Goal: Contribute content: Contribute content

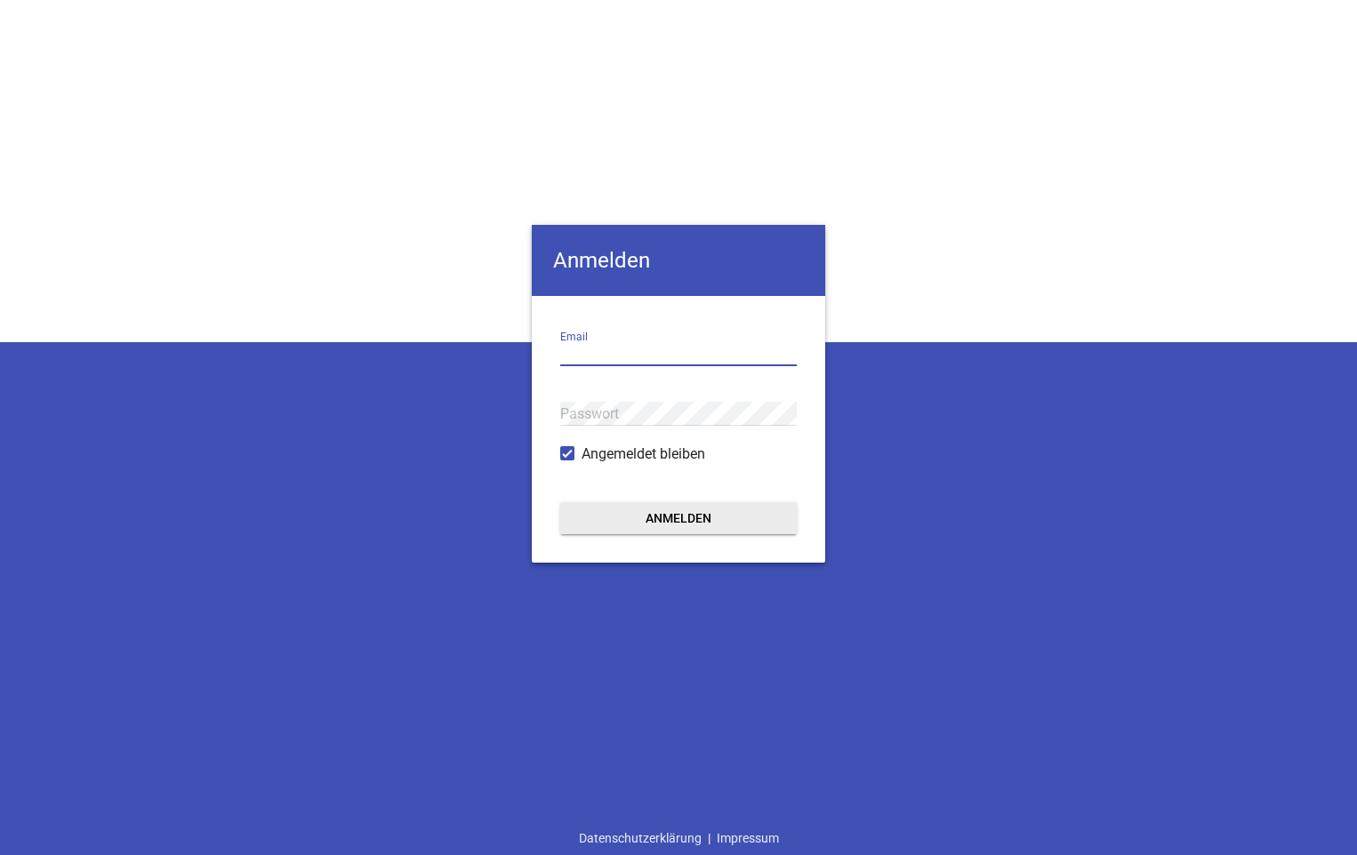
click at [614, 343] on input "email" at bounding box center [678, 354] width 237 height 24
type input "L"
type input "[EMAIL_ADDRESS][DOMAIN_NAME]"
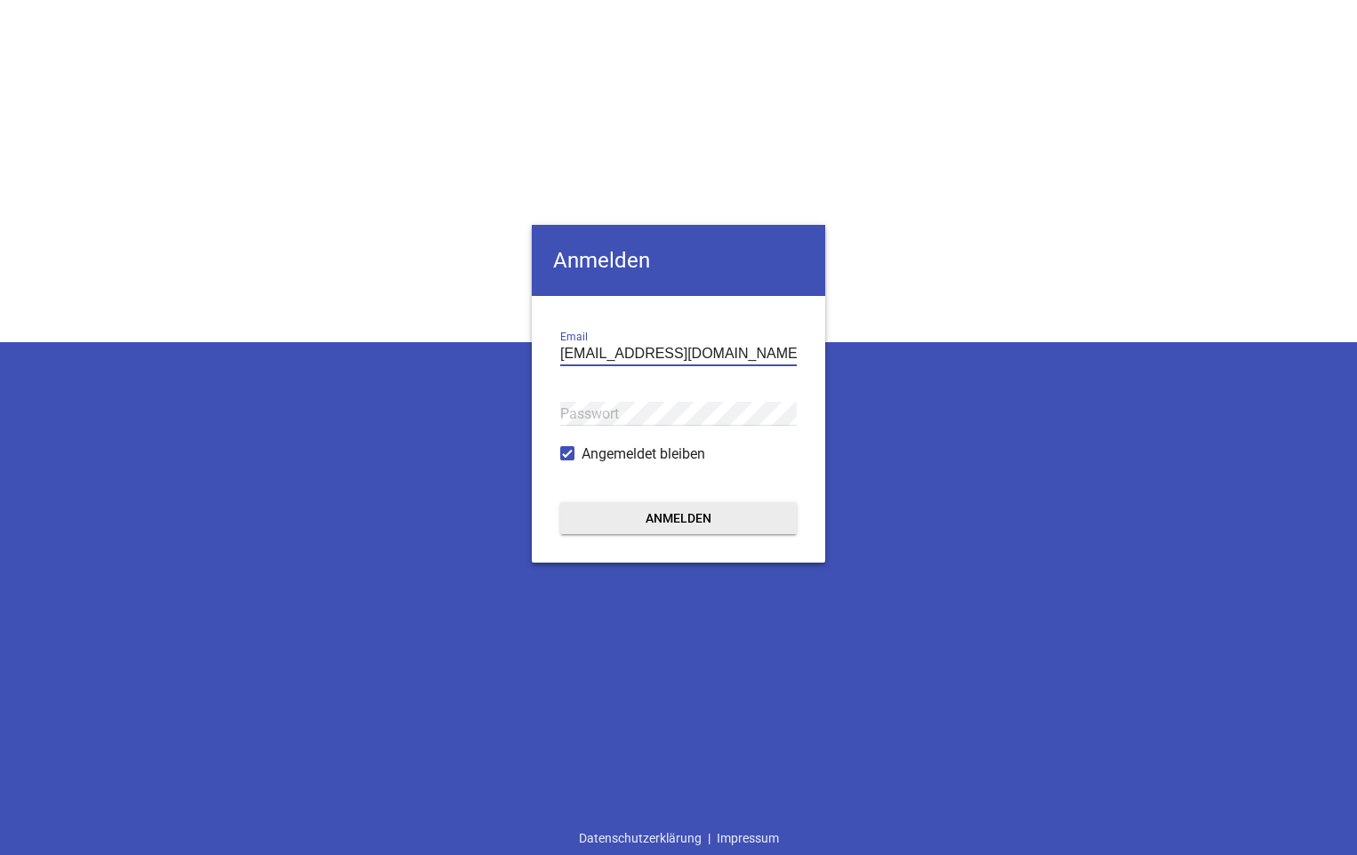
click at [632, 397] on div "Passwort" at bounding box center [678, 414] width 237 height 60
drag, startPoint x: 583, startPoint y: 399, endPoint x: 566, endPoint y: 397, distance: 18.0
click at [566, 397] on div "Passwort" at bounding box center [678, 414] width 237 height 60
drag, startPoint x: 566, startPoint y: 397, endPoint x: 1152, endPoint y: 636, distance: 633.0
click at [1152, 636] on div "Anmelden [EMAIL_ADDRESS][DOMAIN_NAME] Email Passwort Angemeldet bleiben Anmelde…" at bounding box center [678, 427] width 1357 height 855
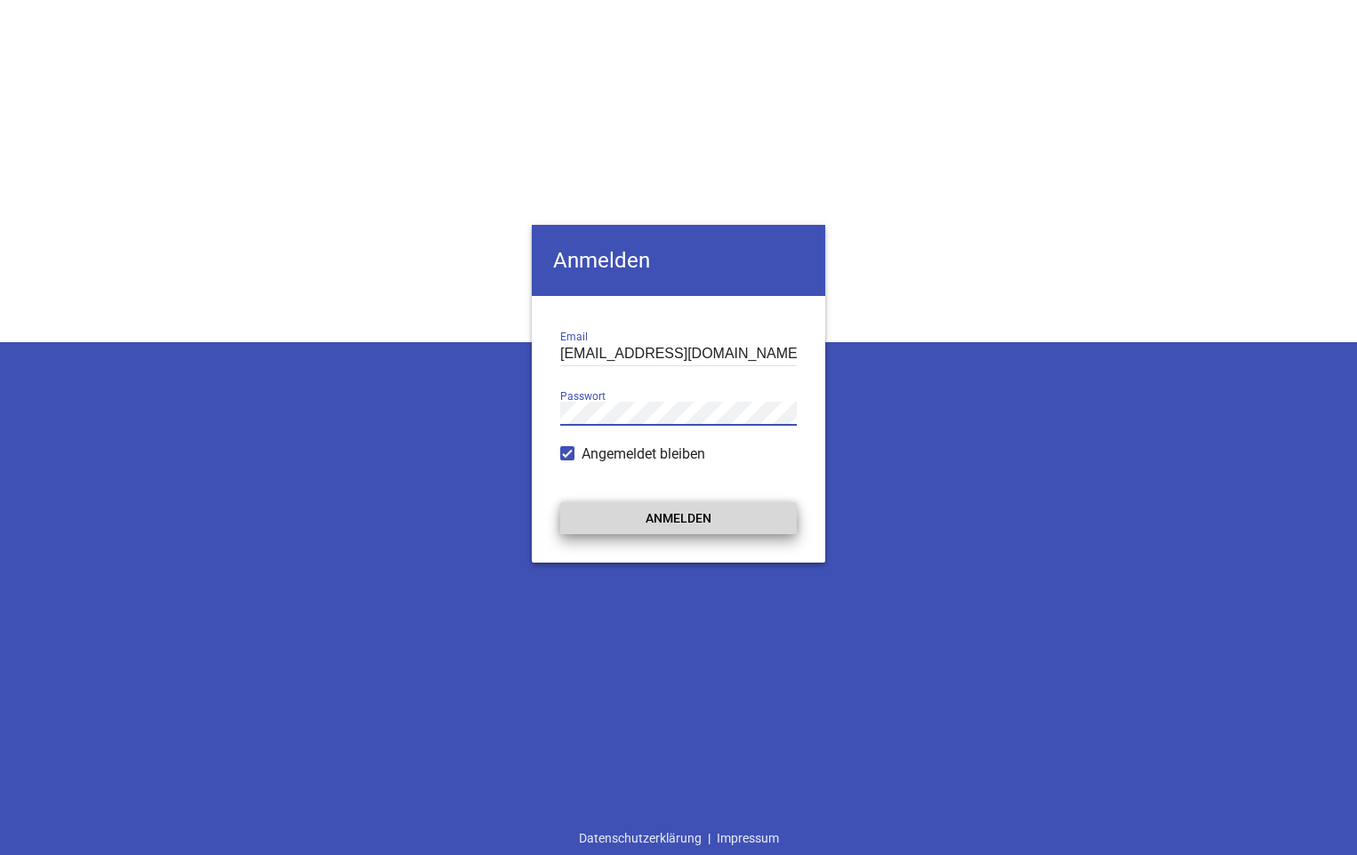
click at [629, 519] on button "Anmelden" at bounding box center [678, 518] width 237 height 32
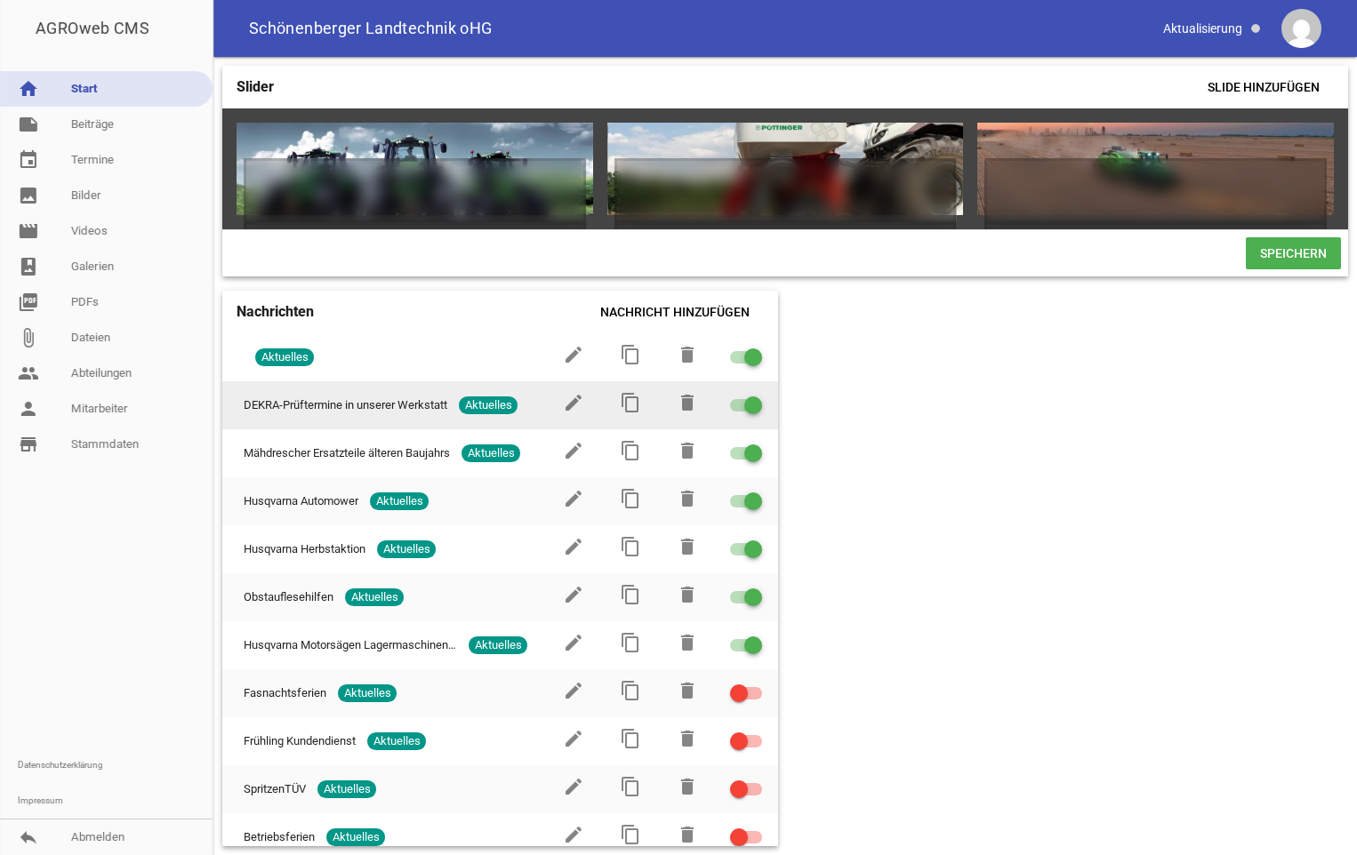
click at [502, 414] on span "Aktuelles" at bounding box center [488, 406] width 59 height 18
click at [563, 414] on icon "edit" at bounding box center [573, 402] width 21 height 21
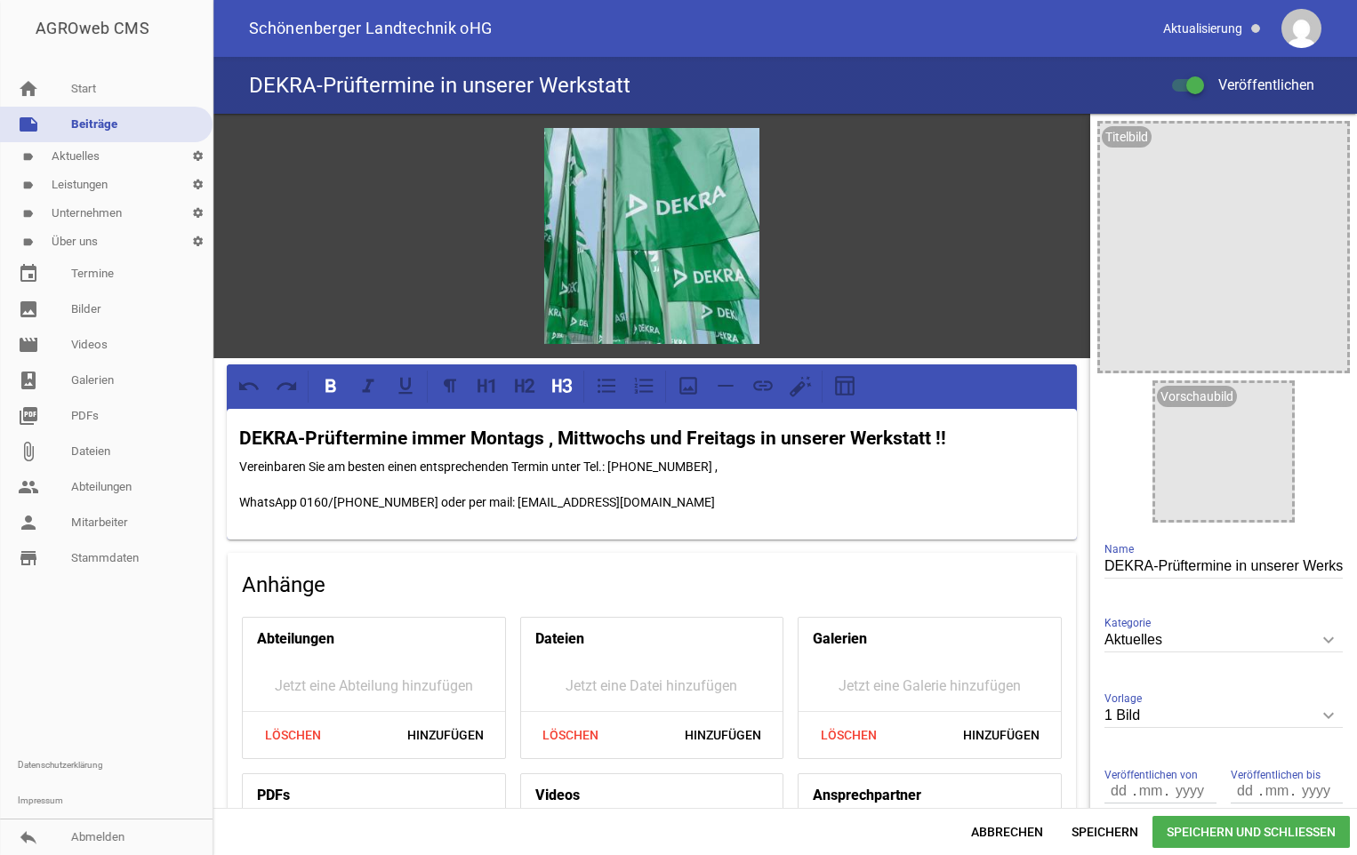
click at [758, 438] on strong "DEKRA-Prüftermine immer Montags , Mittwochs und Freitags in unserer Werkstatt !!" at bounding box center [592, 438] width 707 height 21
click at [552, 441] on strong "DEKRA-Prüftermine immer Montags , Mittwochs und Freitags Nachmitags in unserer …" at bounding box center [645, 438] width 813 height 21
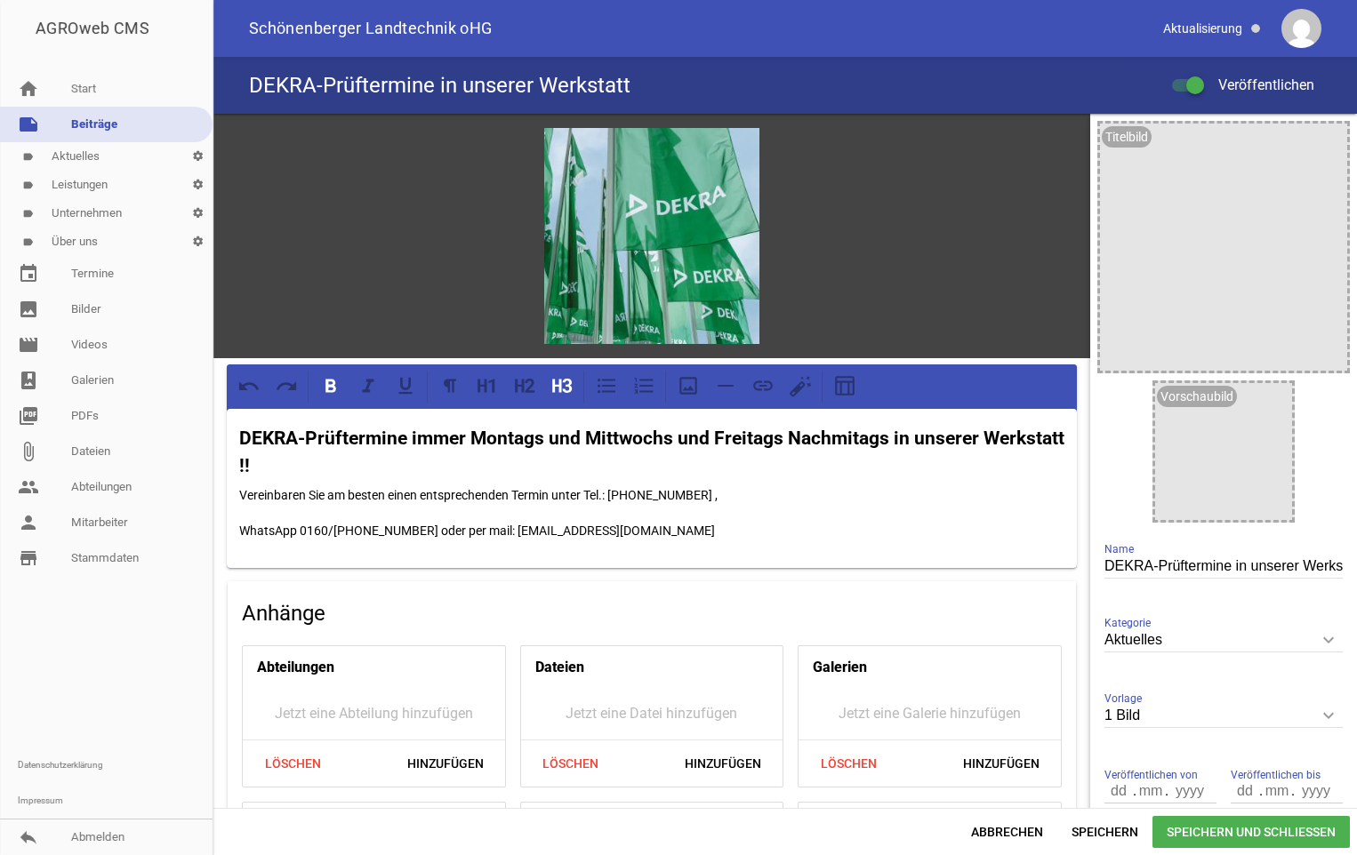
click at [676, 435] on strong "DEKRA-Prüftermine immer Montags und Mittwochs und Freitags Nachmitags in unsere…" at bounding box center [654, 453] width 830 height 50
click at [952, 431] on strong "DEKRA-Prüftermine immer Montags und Mittwochs vormittags und Freitags Nachmitag…" at bounding box center [624, 453] width 771 height 50
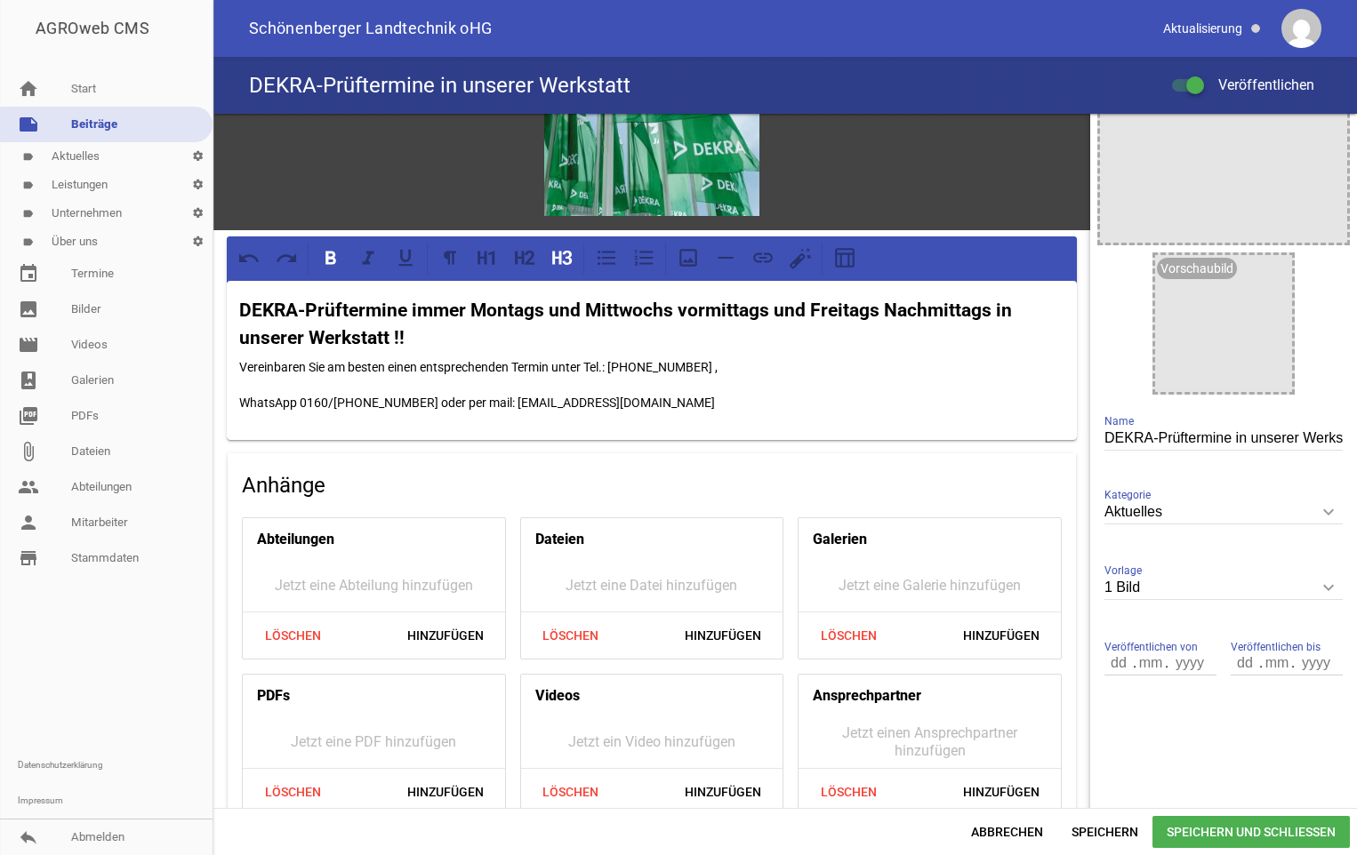
scroll to position [155, 0]
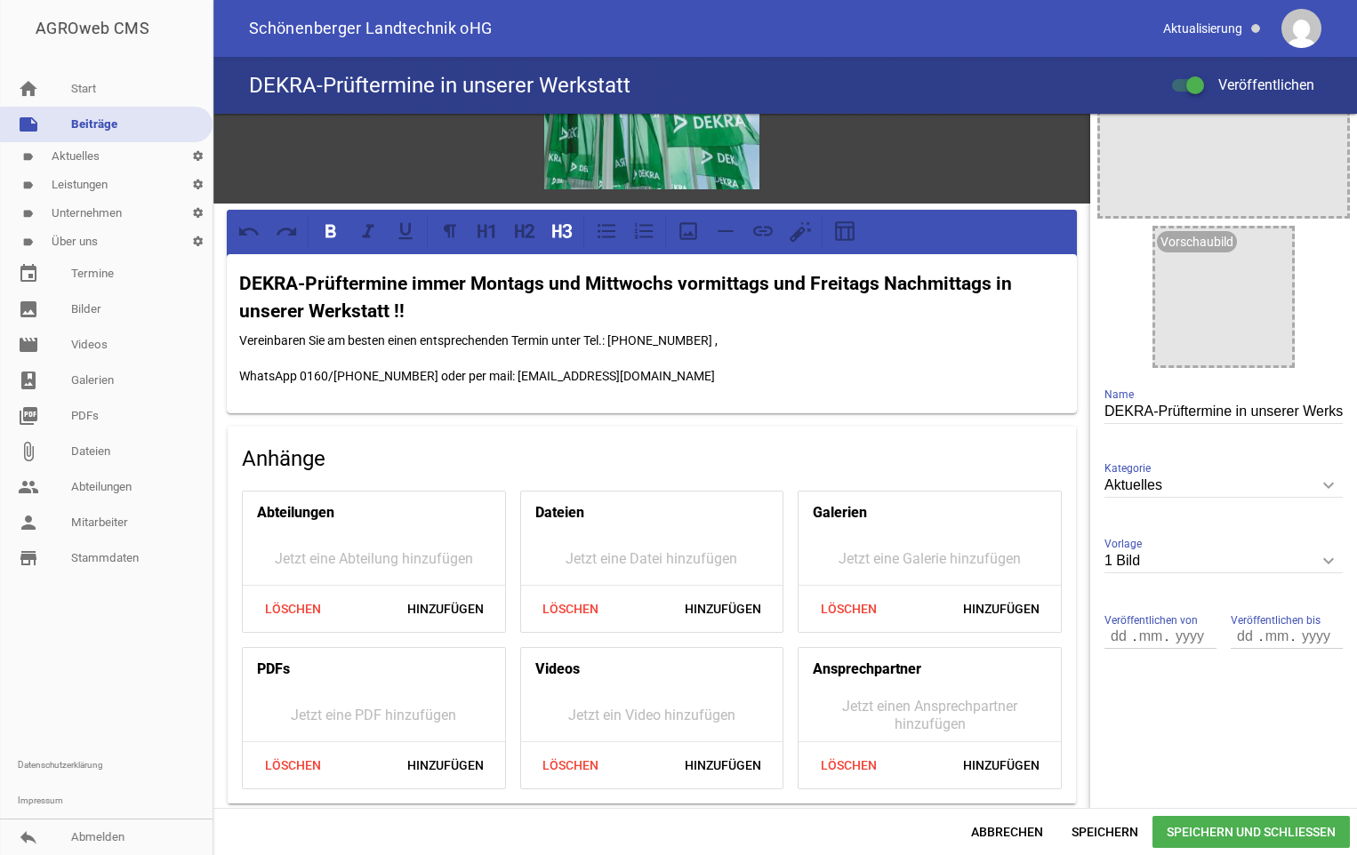
click at [1263, 826] on span "Speichern und Schließen" at bounding box center [1250, 832] width 197 height 32
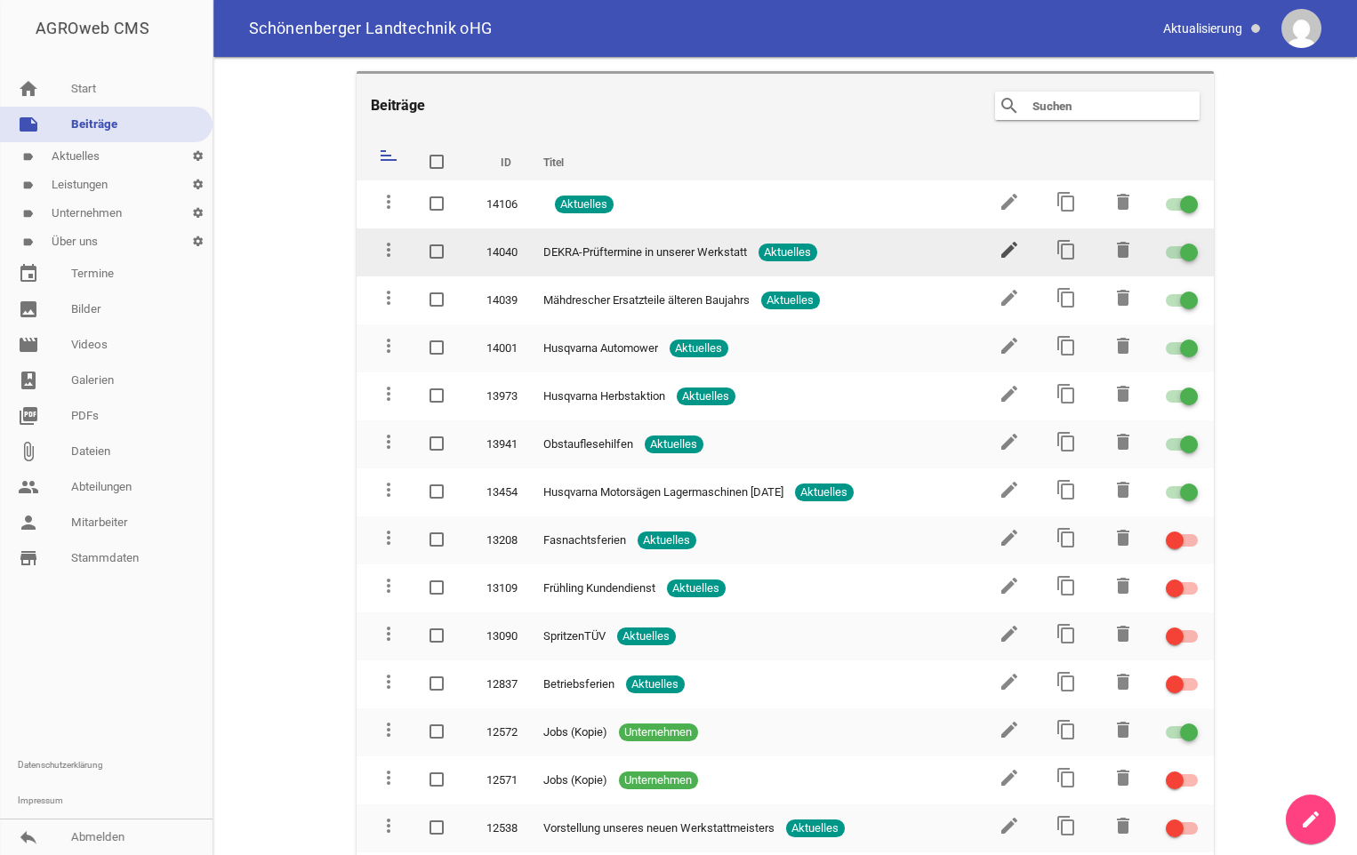
click at [1006, 250] on icon "edit" at bounding box center [1009, 249] width 21 height 21
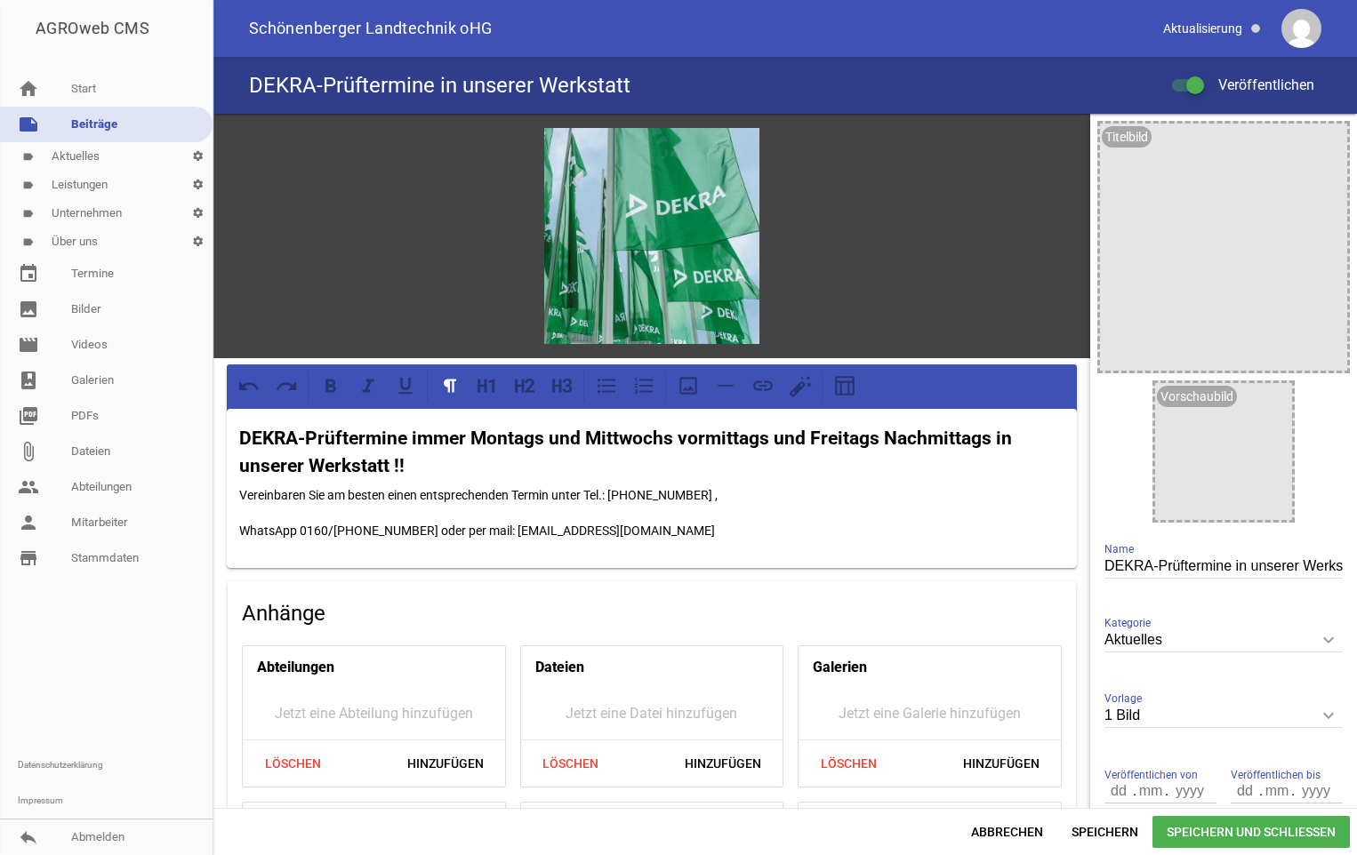
click at [896, 438] on strong "DEKRA-Prüftermine immer Montags und Mittwochs vormittags und Freitags Nachmitta…" at bounding box center [627, 453] width 777 height 50
click at [1226, 833] on span "Speichern und Schließen" at bounding box center [1250, 832] width 197 height 32
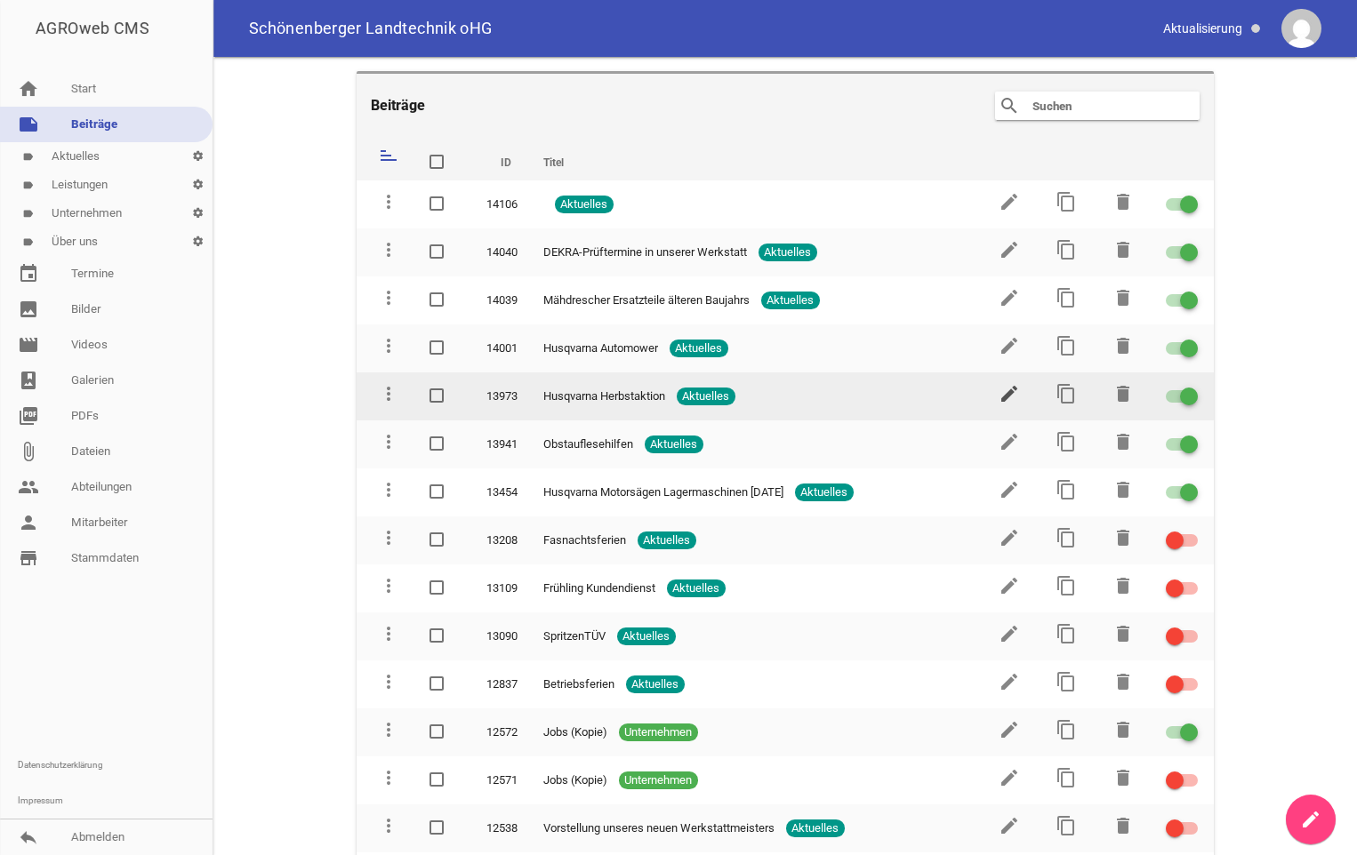
click at [999, 397] on icon "edit" at bounding box center [1009, 393] width 21 height 21
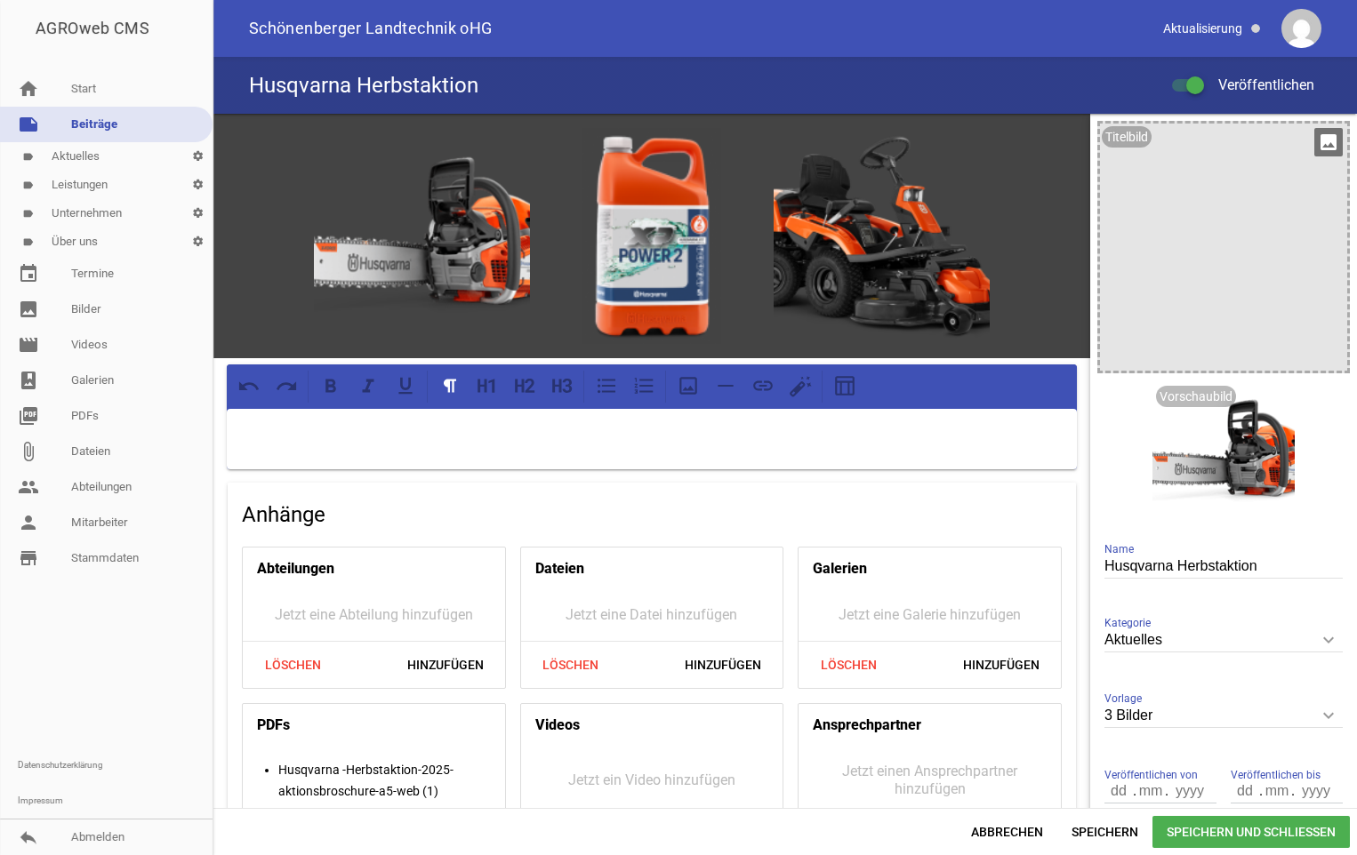
click at [1325, 147] on icon "image" at bounding box center [1328, 142] width 28 height 28
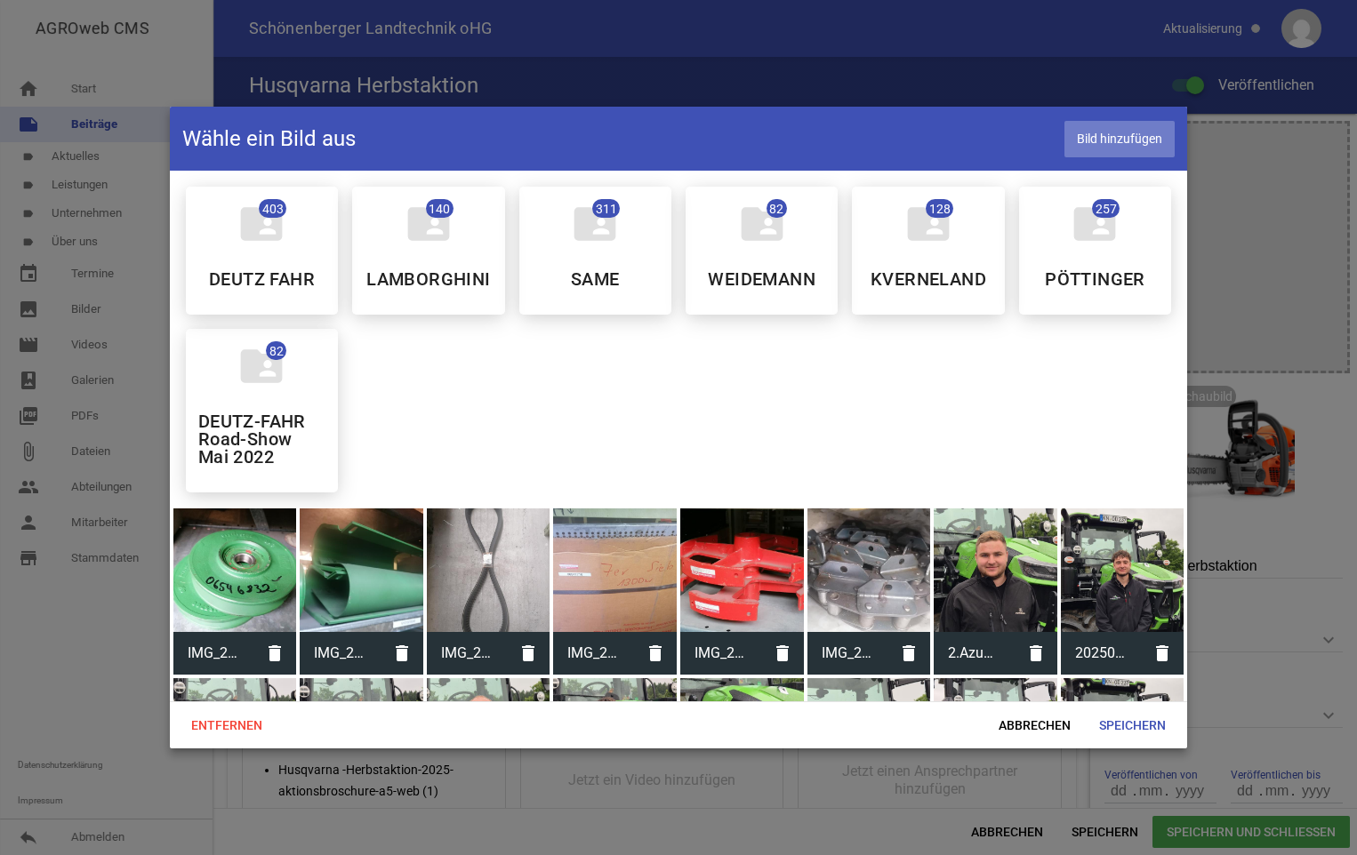
click at [1098, 144] on span "Bild hinzufügen" at bounding box center [1119, 139] width 110 height 36
click at [1095, 135] on span "Bild hinzufügen" at bounding box center [1119, 139] width 110 height 36
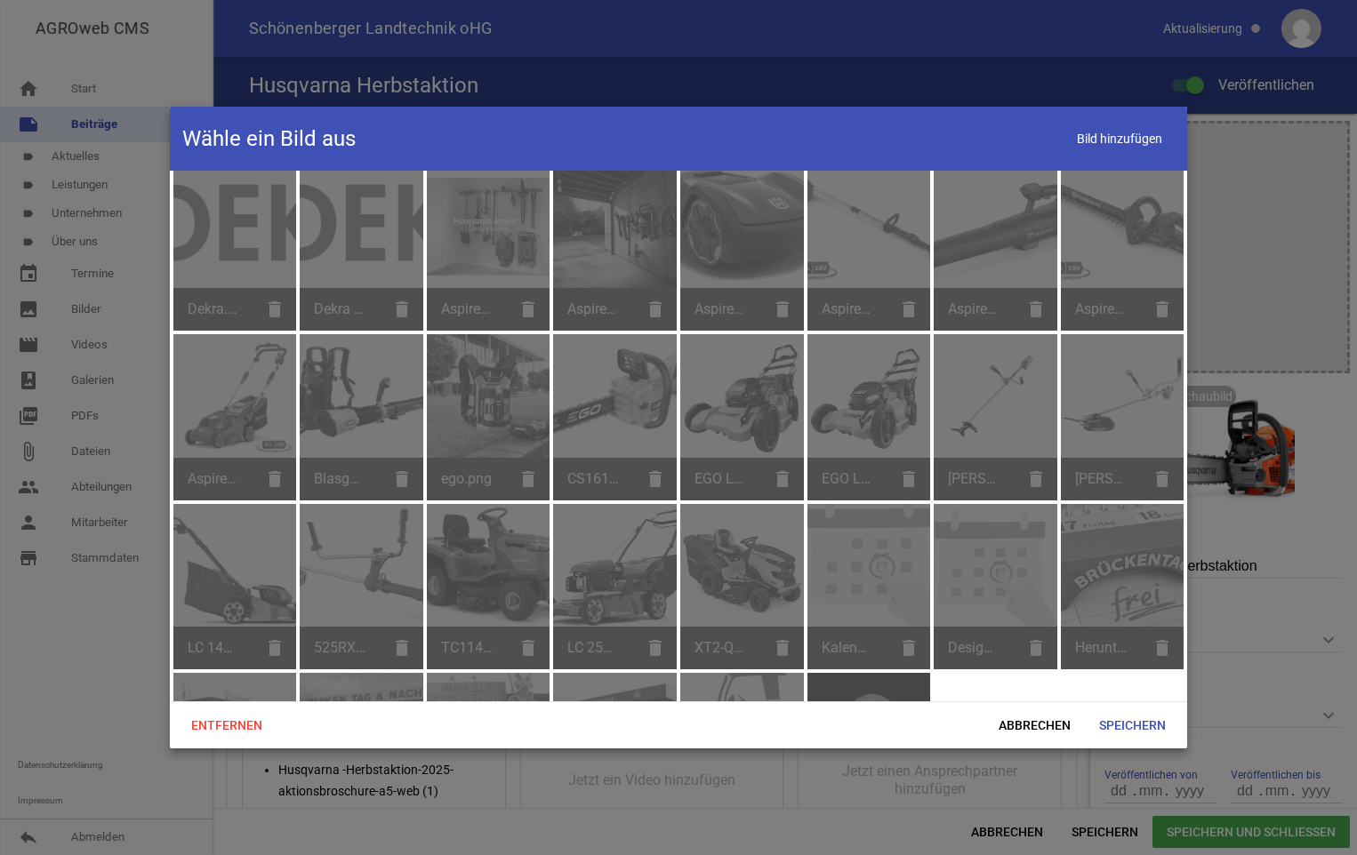
scroll to position [2333, 0]
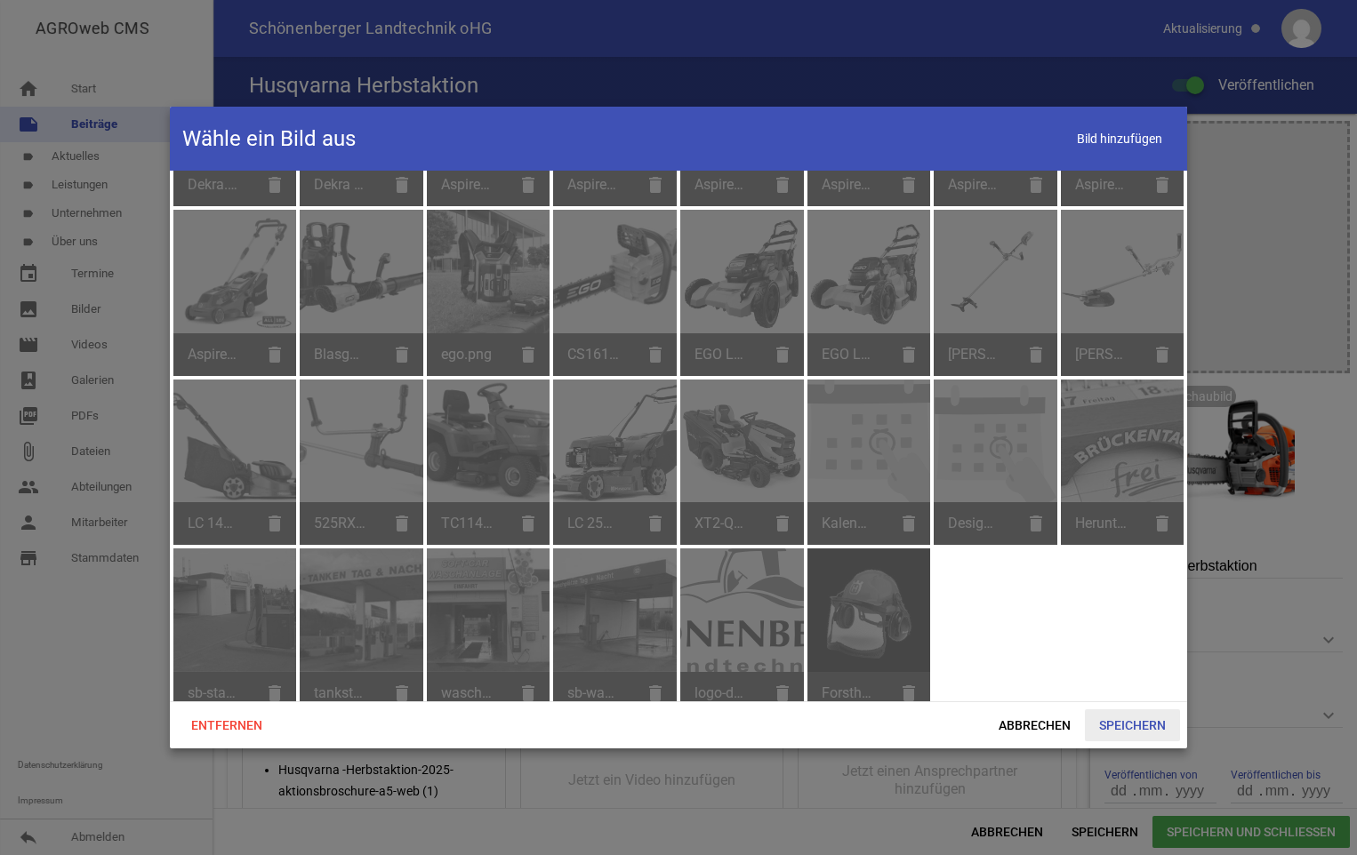
click at [1126, 730] on span "Speichern" at bounding box center [1132, 726] width 95 height 32
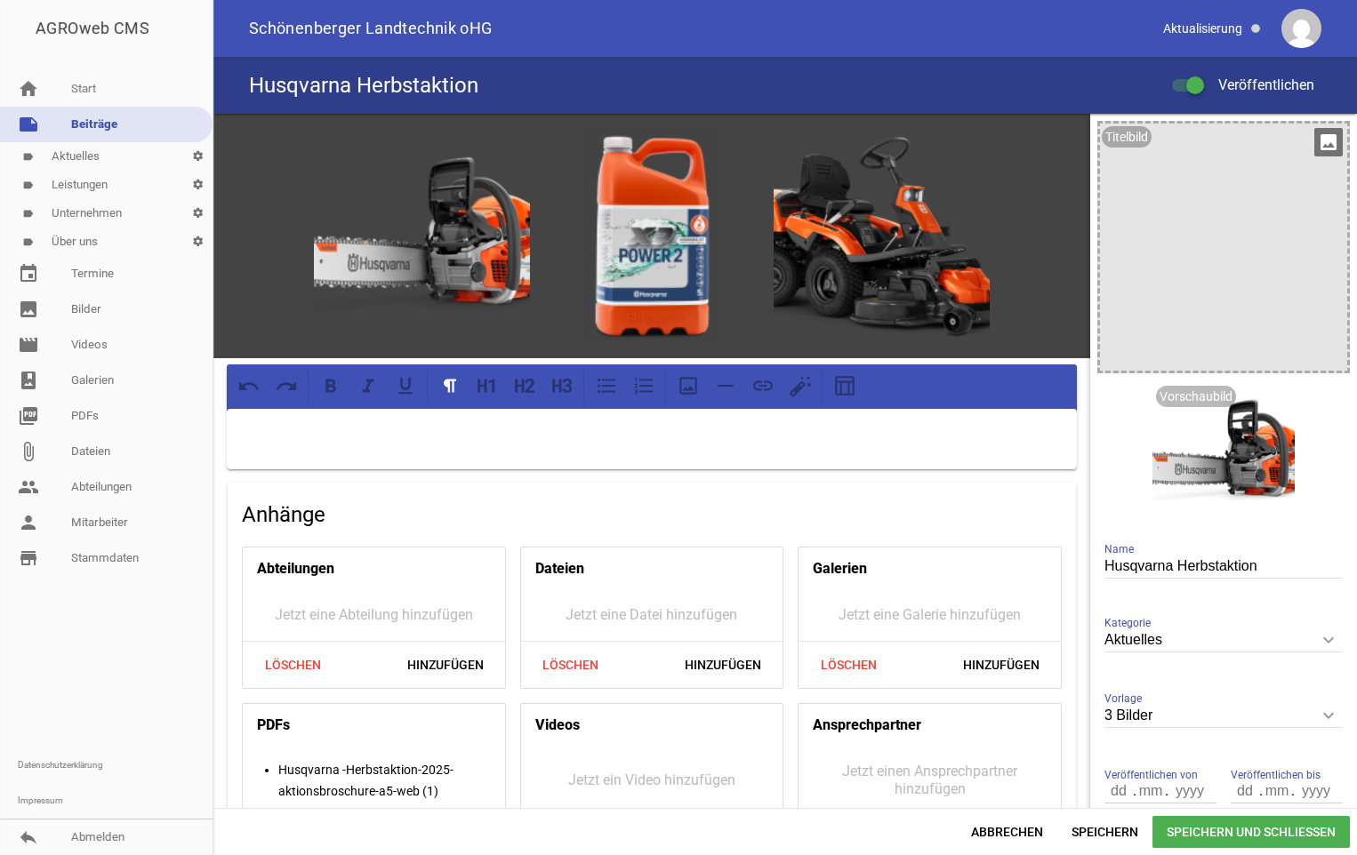
drag, startPoint x: 1211, startPoint y: 460, endPoint x: 1214, endPoint y: 371, distance: 89.0
click at [1214, 371] on div "Titelbild image Vorschaubild delete crop image Husqvarna Herbstaktion Name Aktu…" at bounding box center [1223, 475] width 267 height 722
click at [1317, 713] on icon "keyboard_arrow_down" at bounding box center [1328, 716] width 28 height 28
click at [1317, 713] on input "3 Bilder" at bounding box center [1223, 716] width 238 height 24
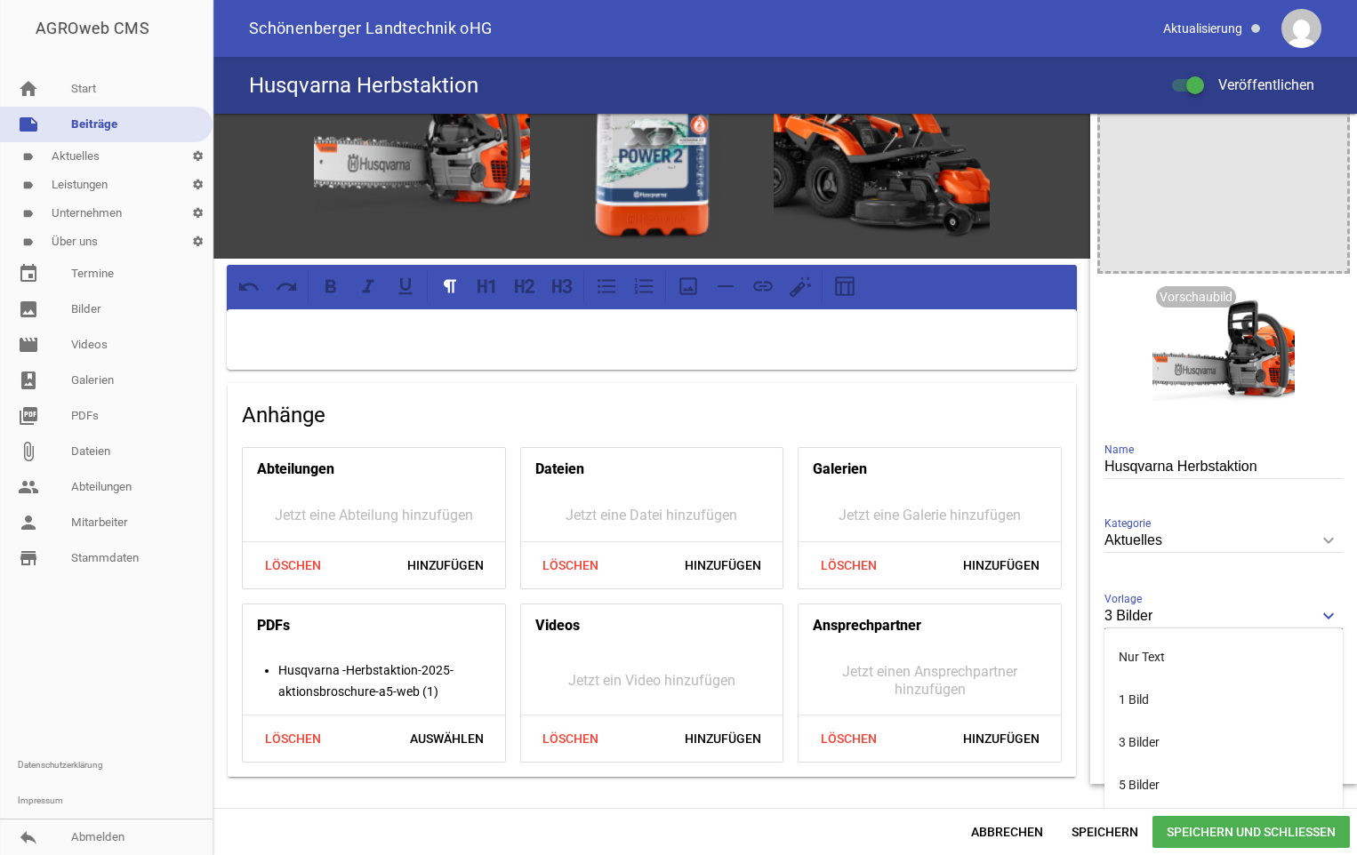
scroll to position [105, 0]
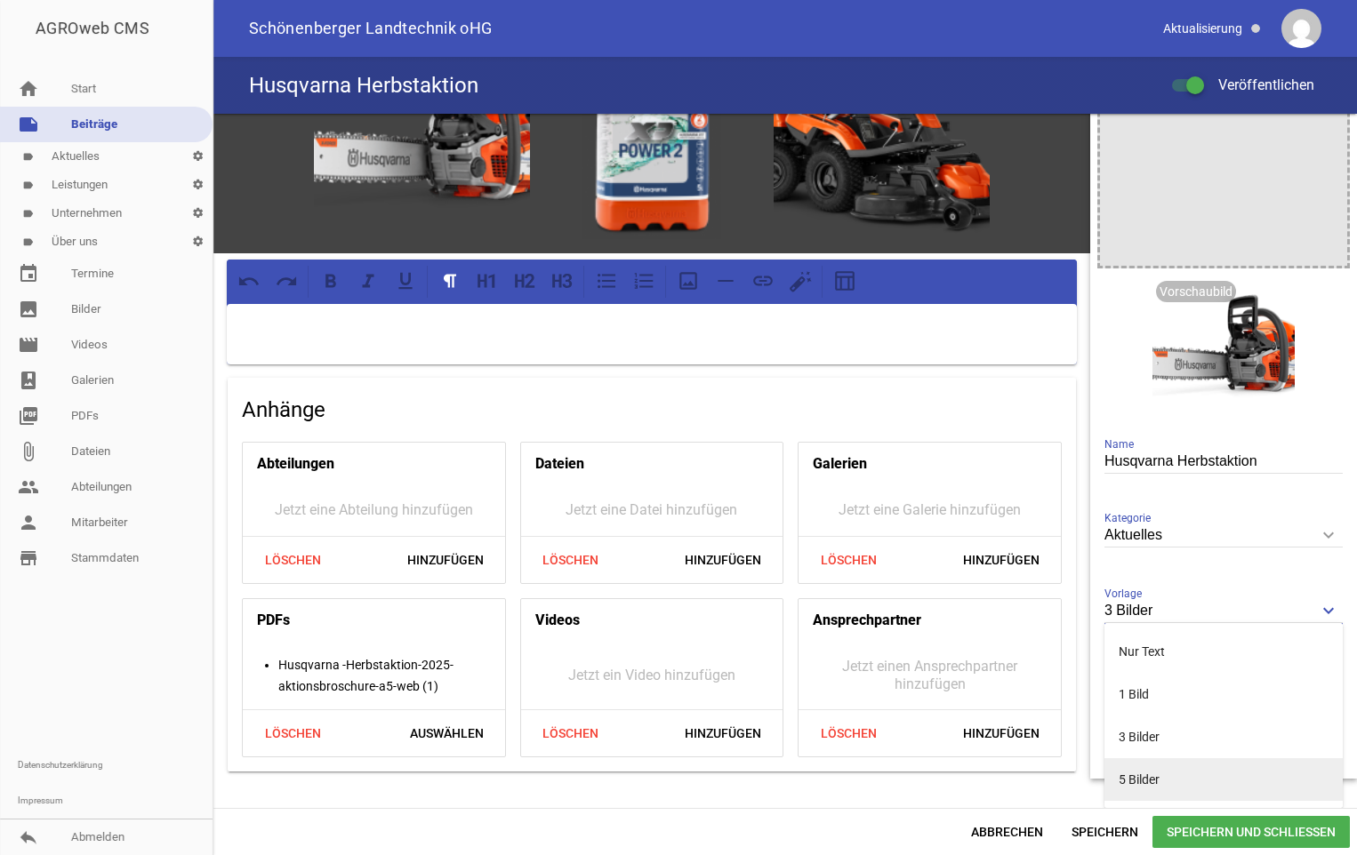
click at [1202, 780] on li "5 Bilder" at bounding box center [1223, 780] width 238 height 43
type input "5 Bilder"
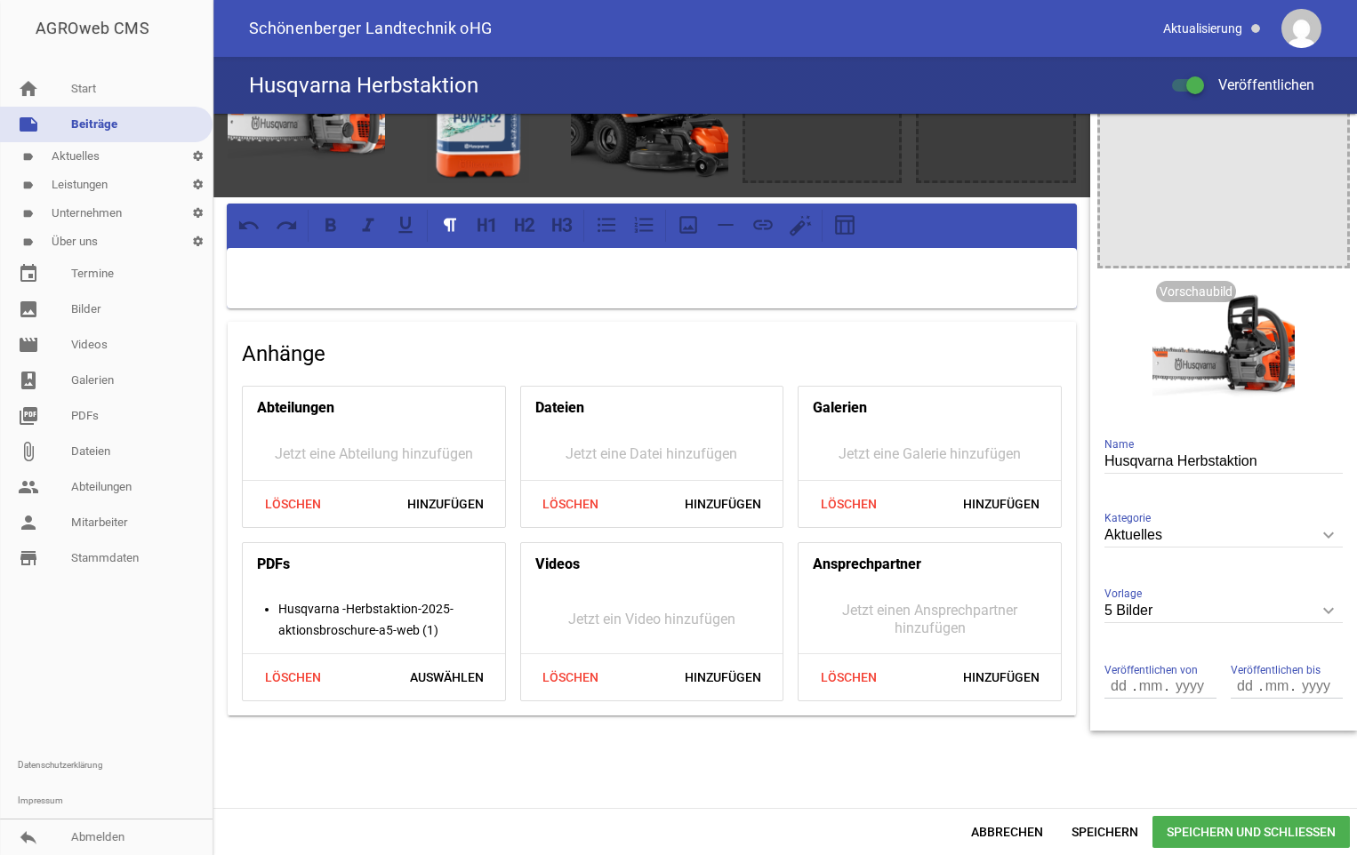
scroll to position [0, 0]
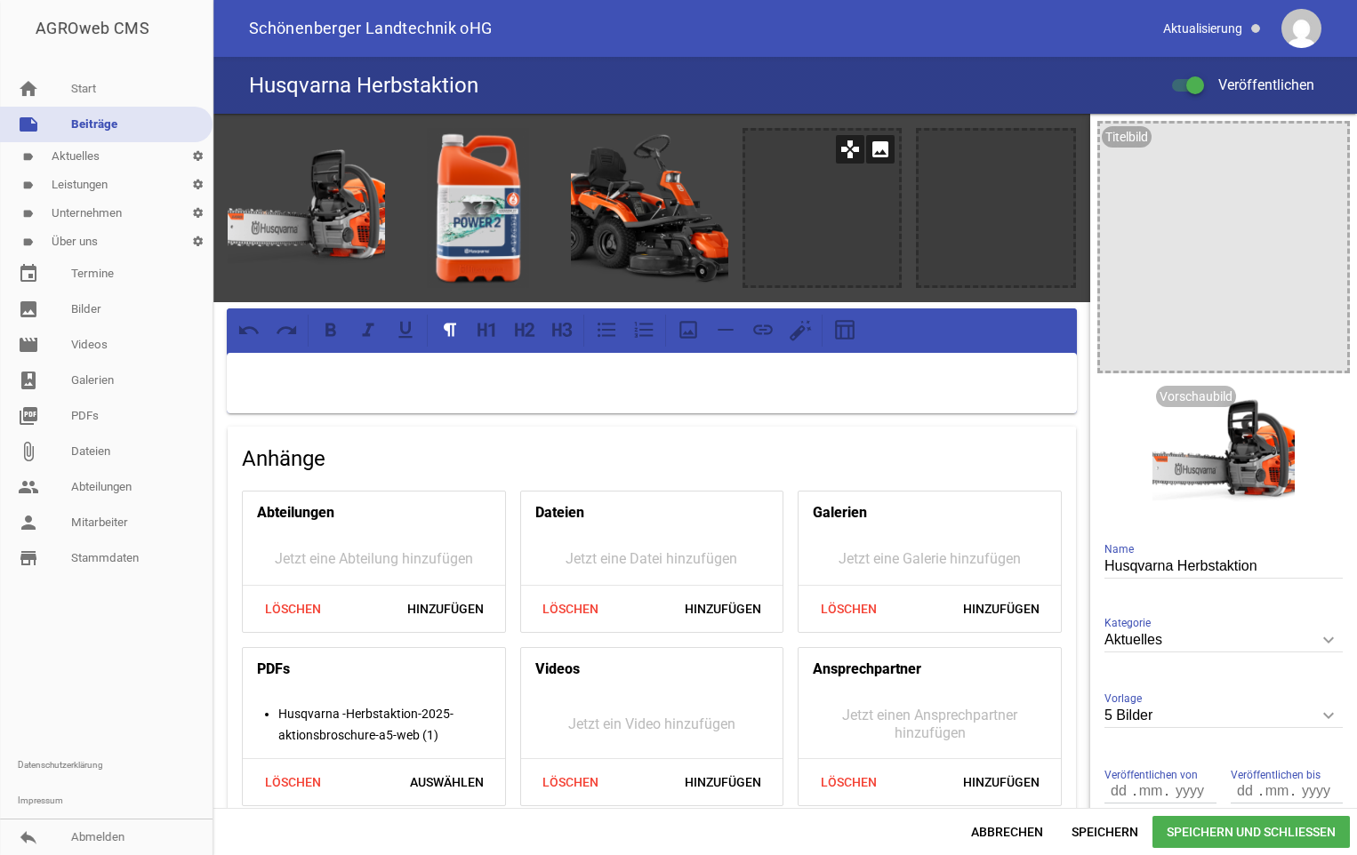
click at [871, 154] on icon "image" at bounding box center [880, 149] width 28 height 28
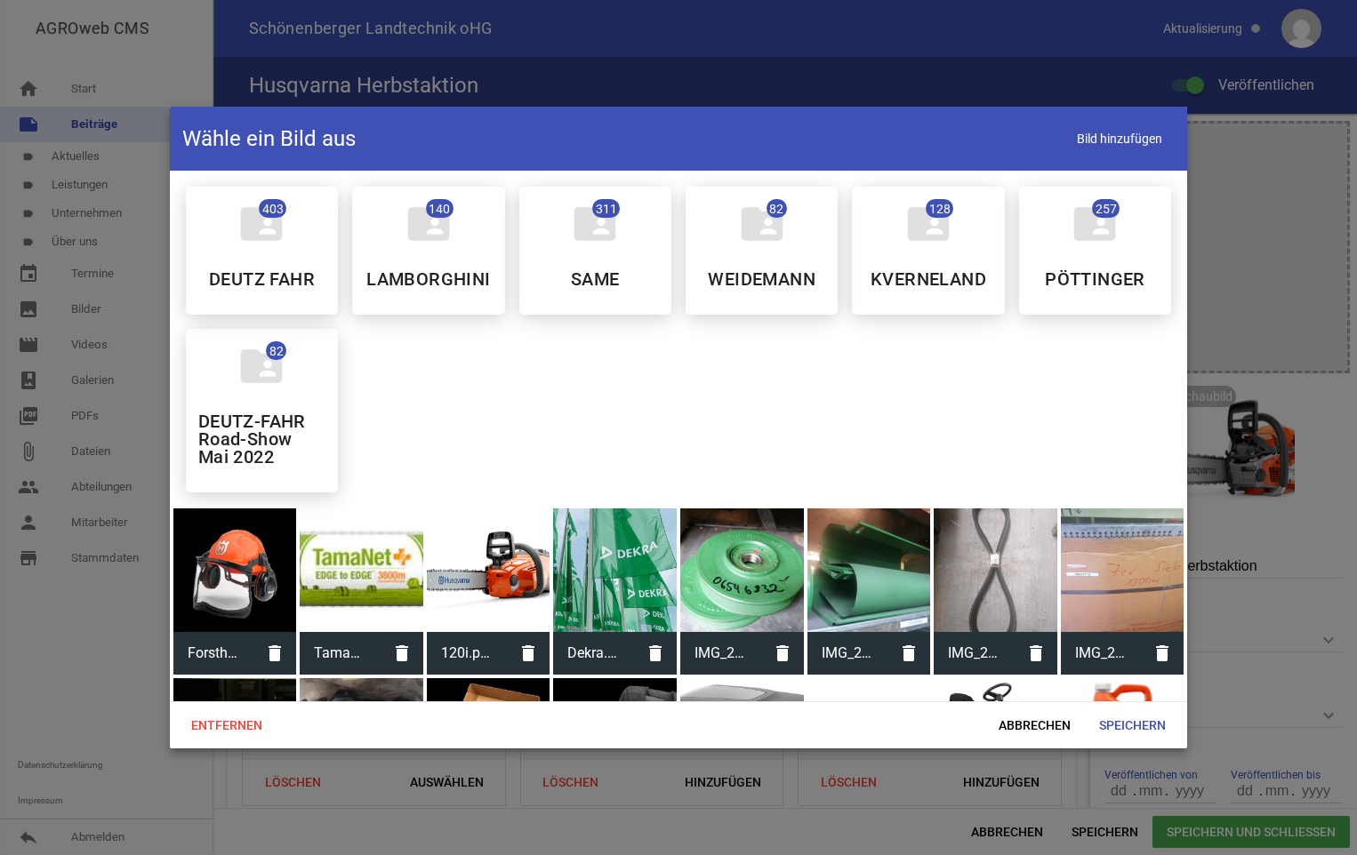
click at [219, 600] on div at bounding box center [235, 571] width 124 height 124
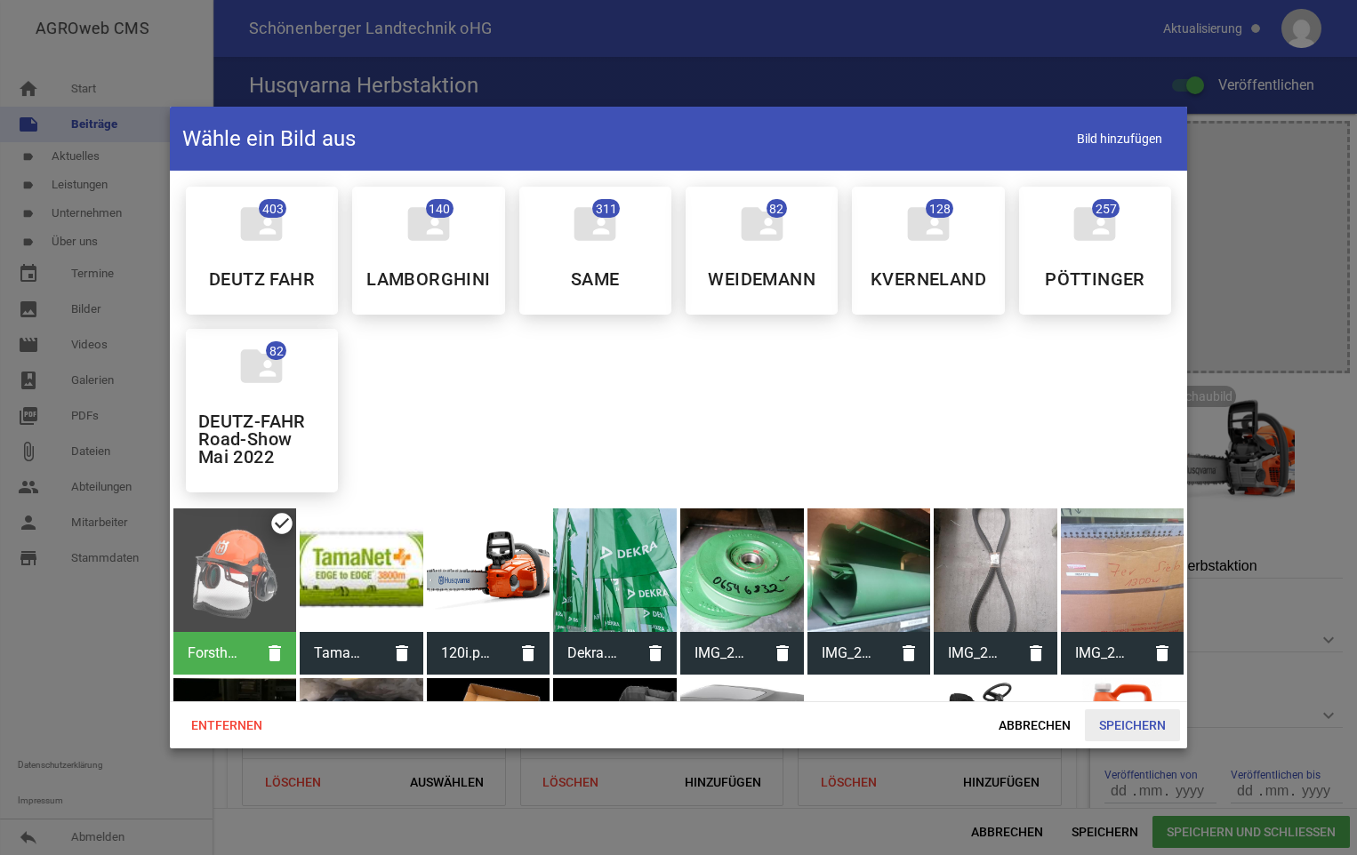
click at [1120, 719] on span "Speichern" at bounding box center [1132, 726] width 95 height 32
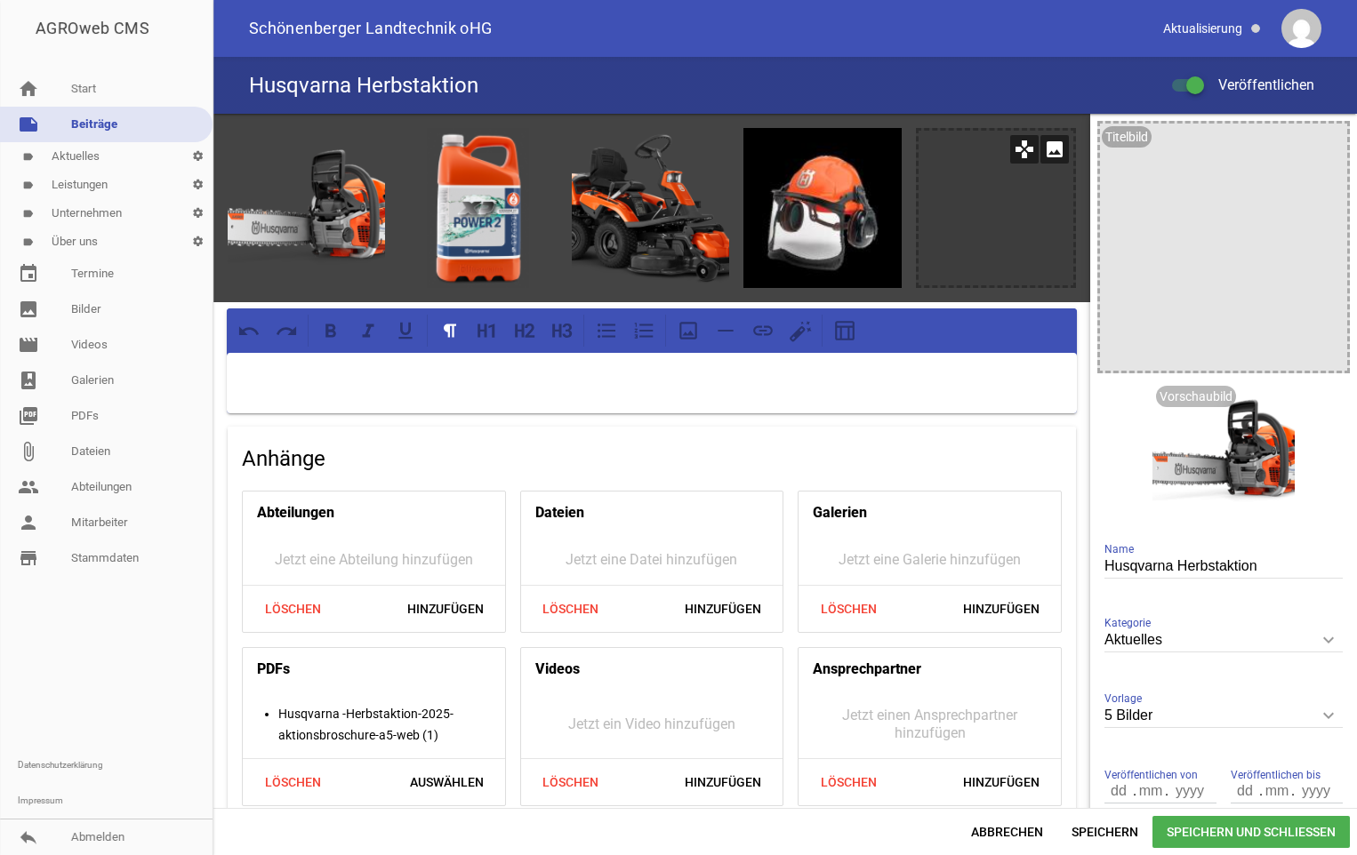
click at [1062, 162] on div at bounding box center [996, 208] width 155 height 155
click at [1049, 155] on icon "image" at bounding box center [1054, 149] width 28 height 28
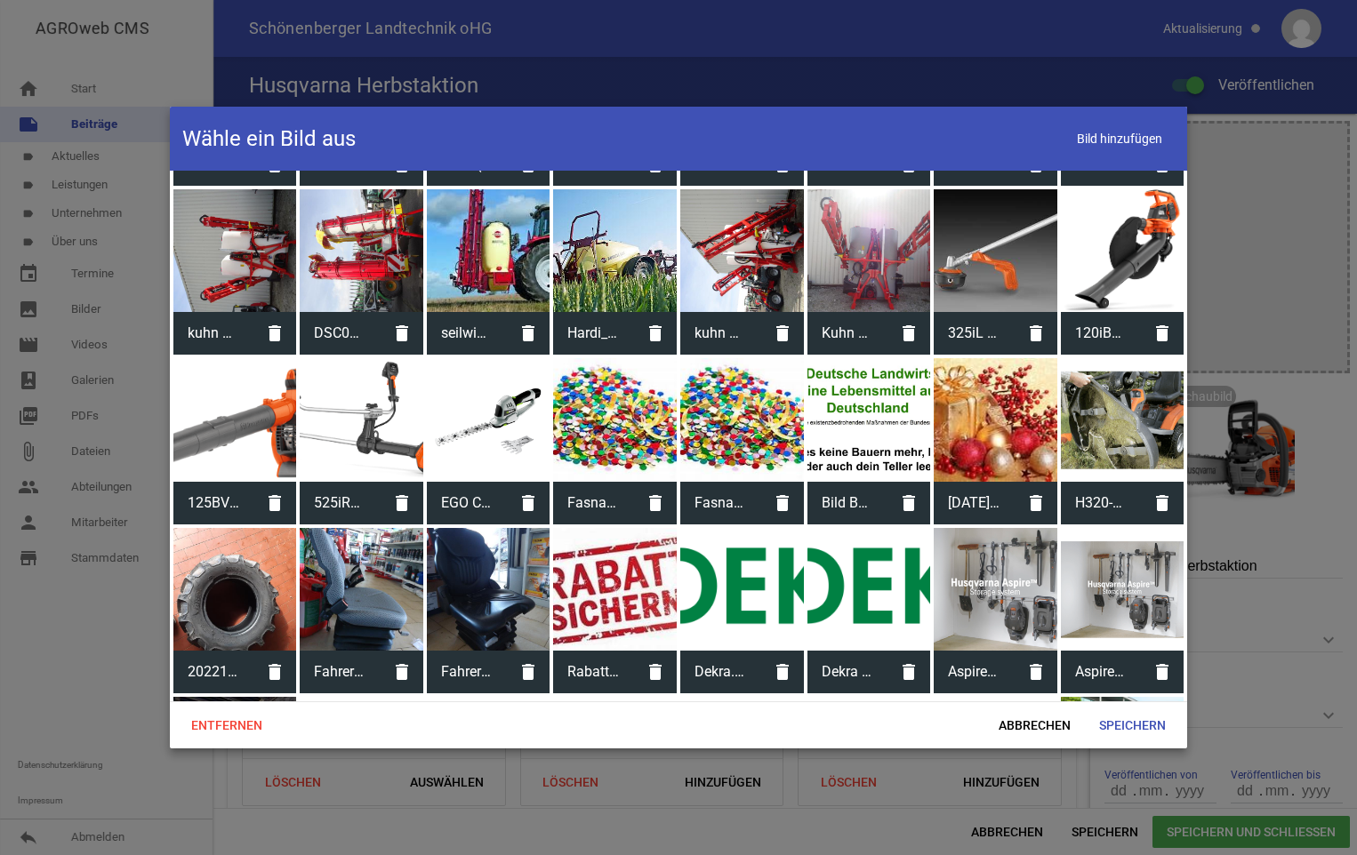
scroll to position [1690, 0]
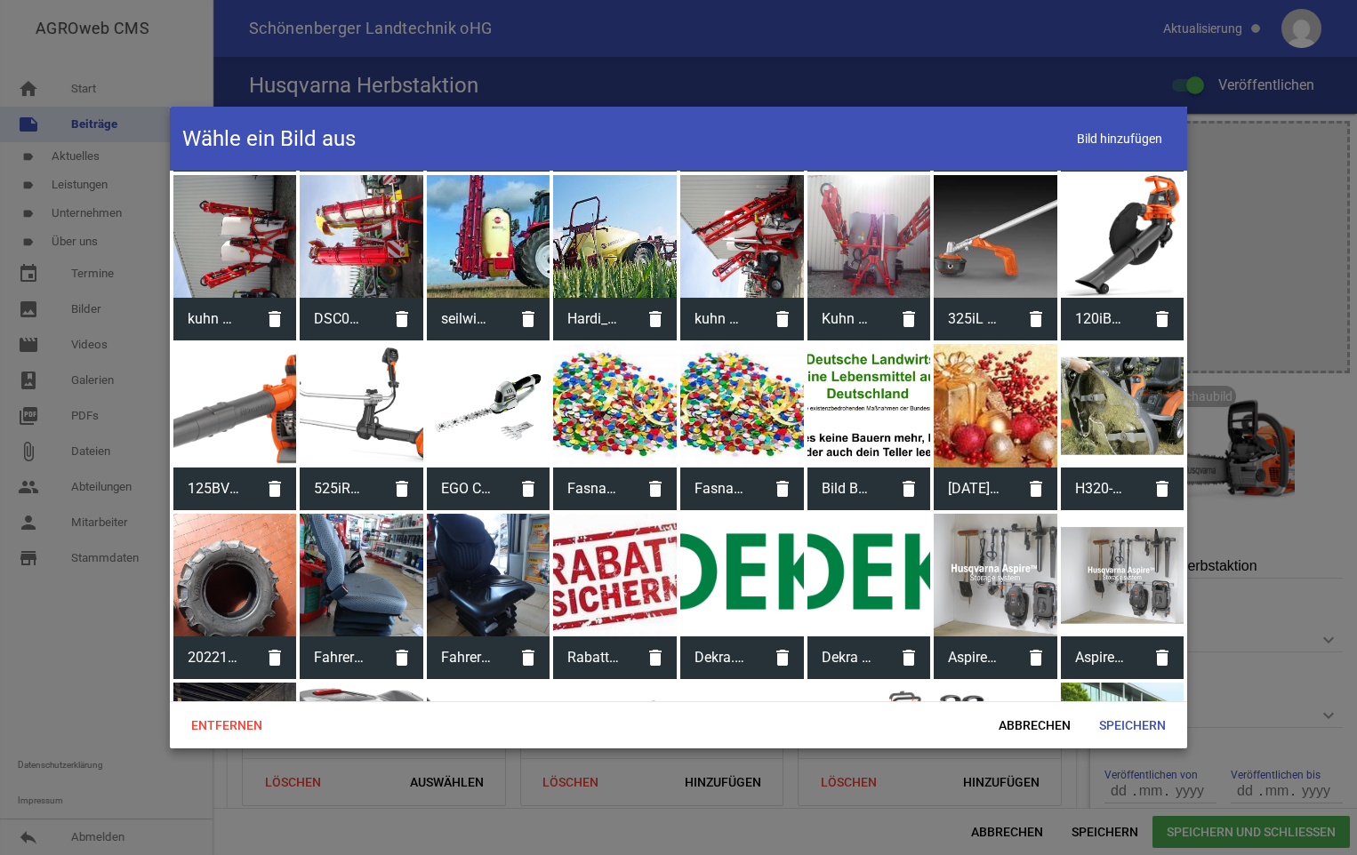
click at [281, 417] on div at bounding box center [235, 406] width 124 height 124
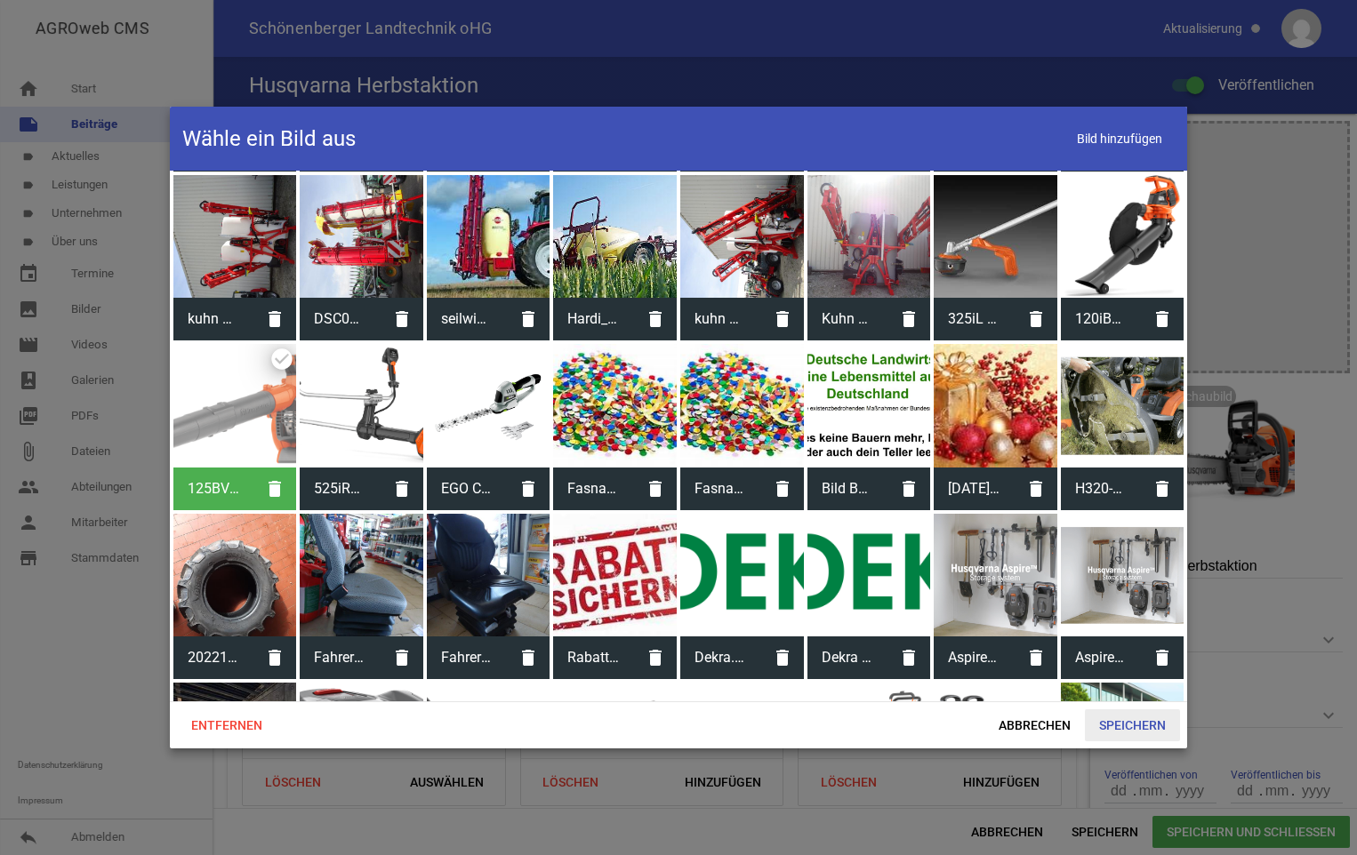
click at [1113, 722] on span "Speichern" at bounding box center [1132, 726] width 95 height 32
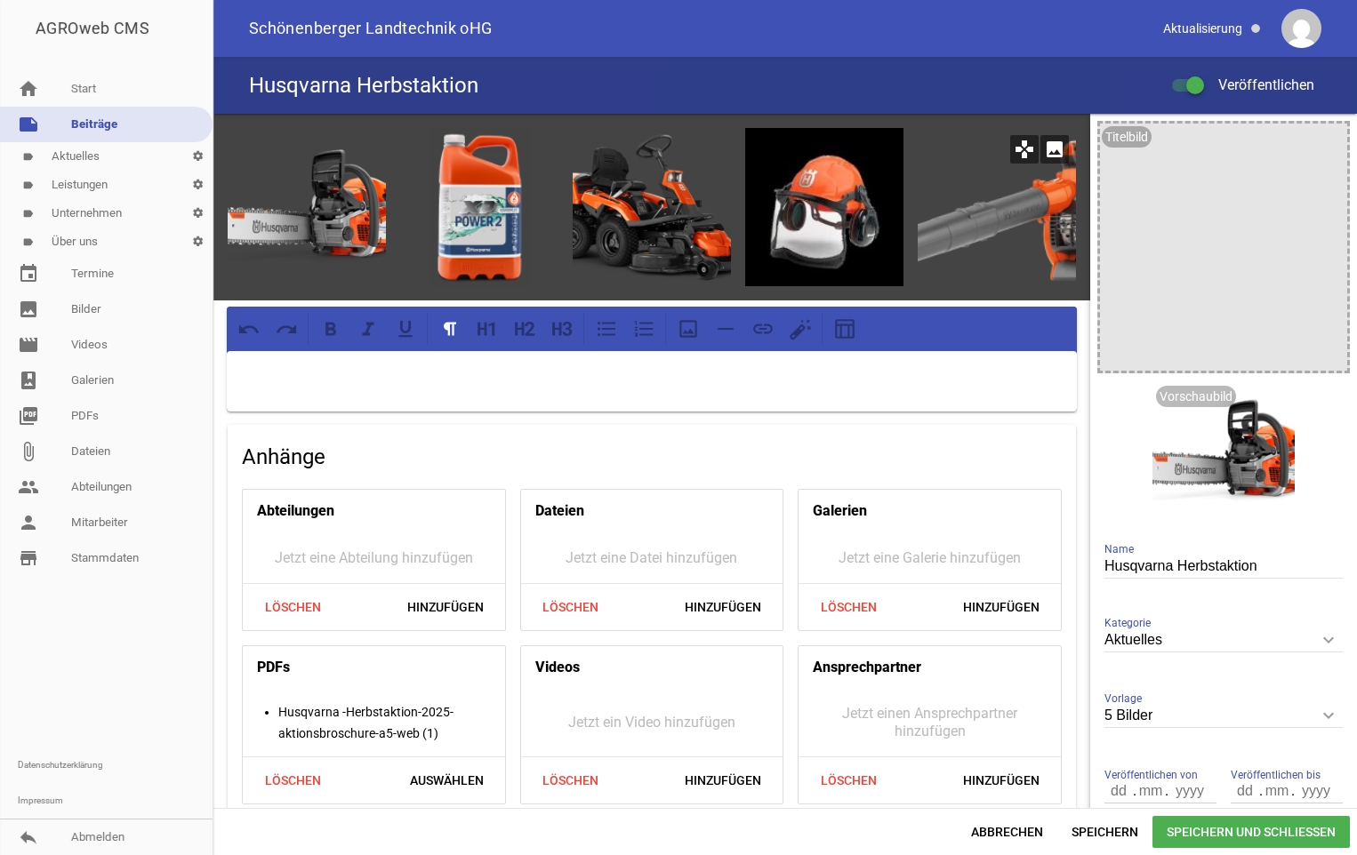
click at [1044, 152] on icon "image" at bounding box center [1054, 149] width 28 height 28
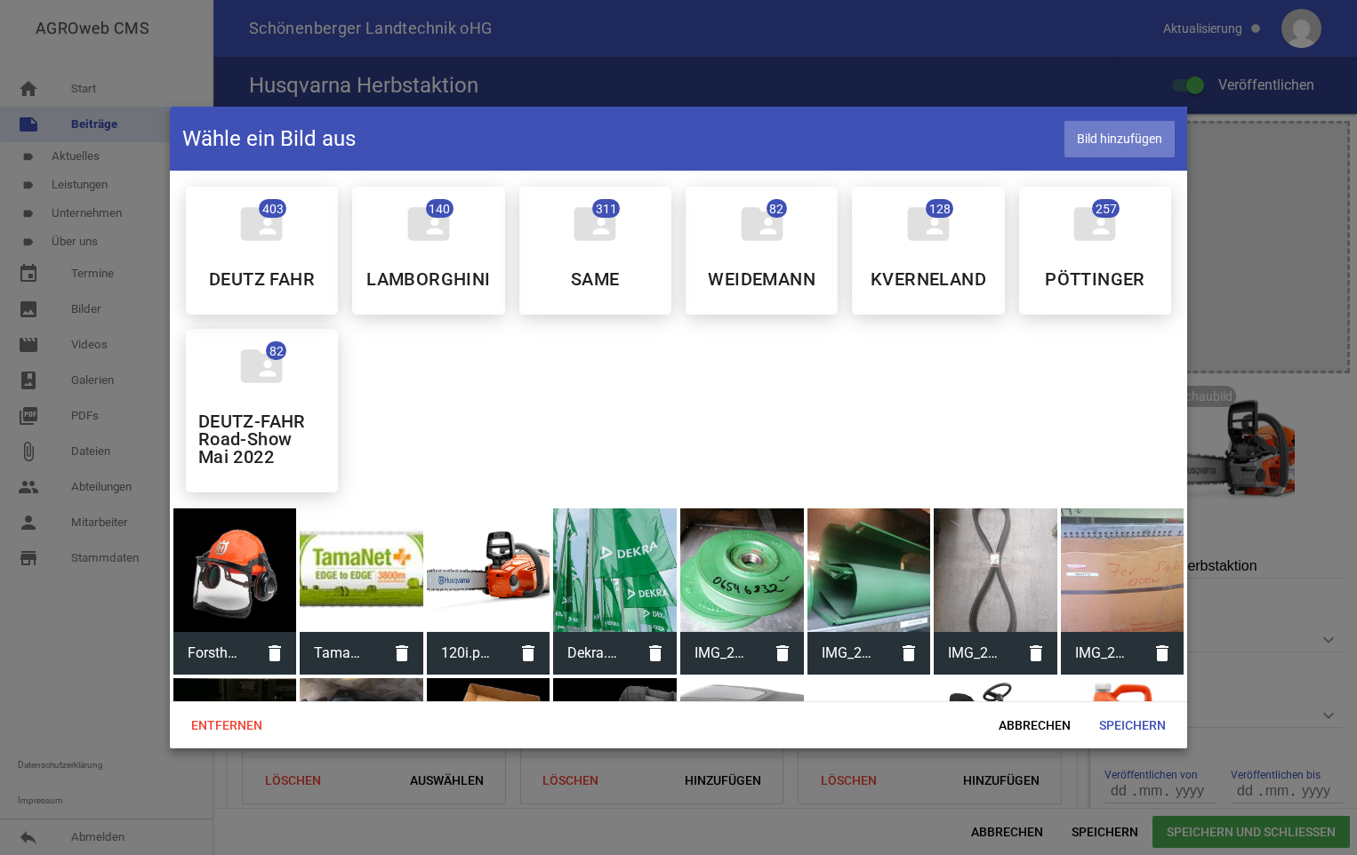
click at [1121, 133] on span "Bild hinzufügen" at bounding box center [1119, 139] width 110 height 36
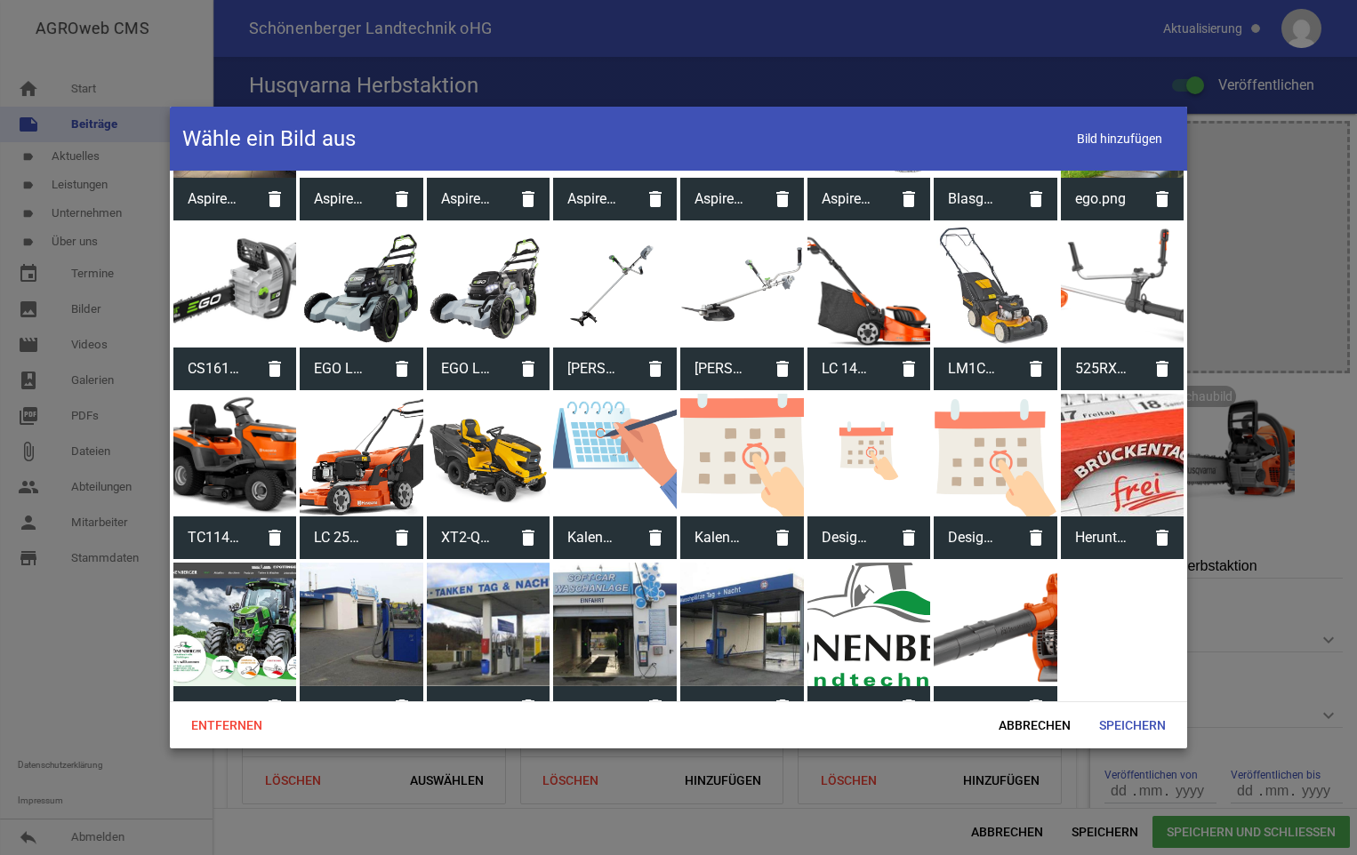
scroll to position [2333, 0]
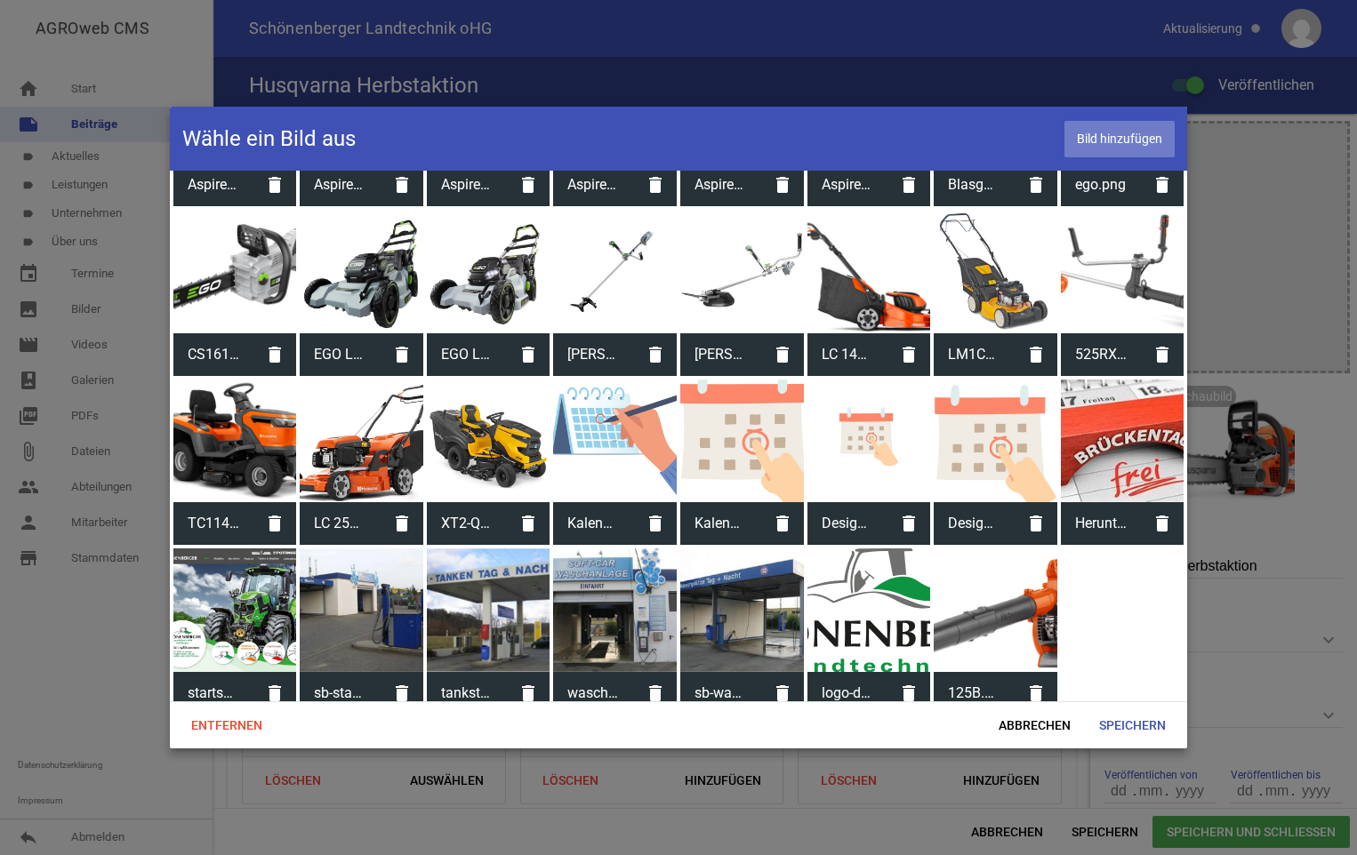
click at [1144, 144] on span "Bild hinzufügen" at bounding box center [1119, 139] width 110 height 36
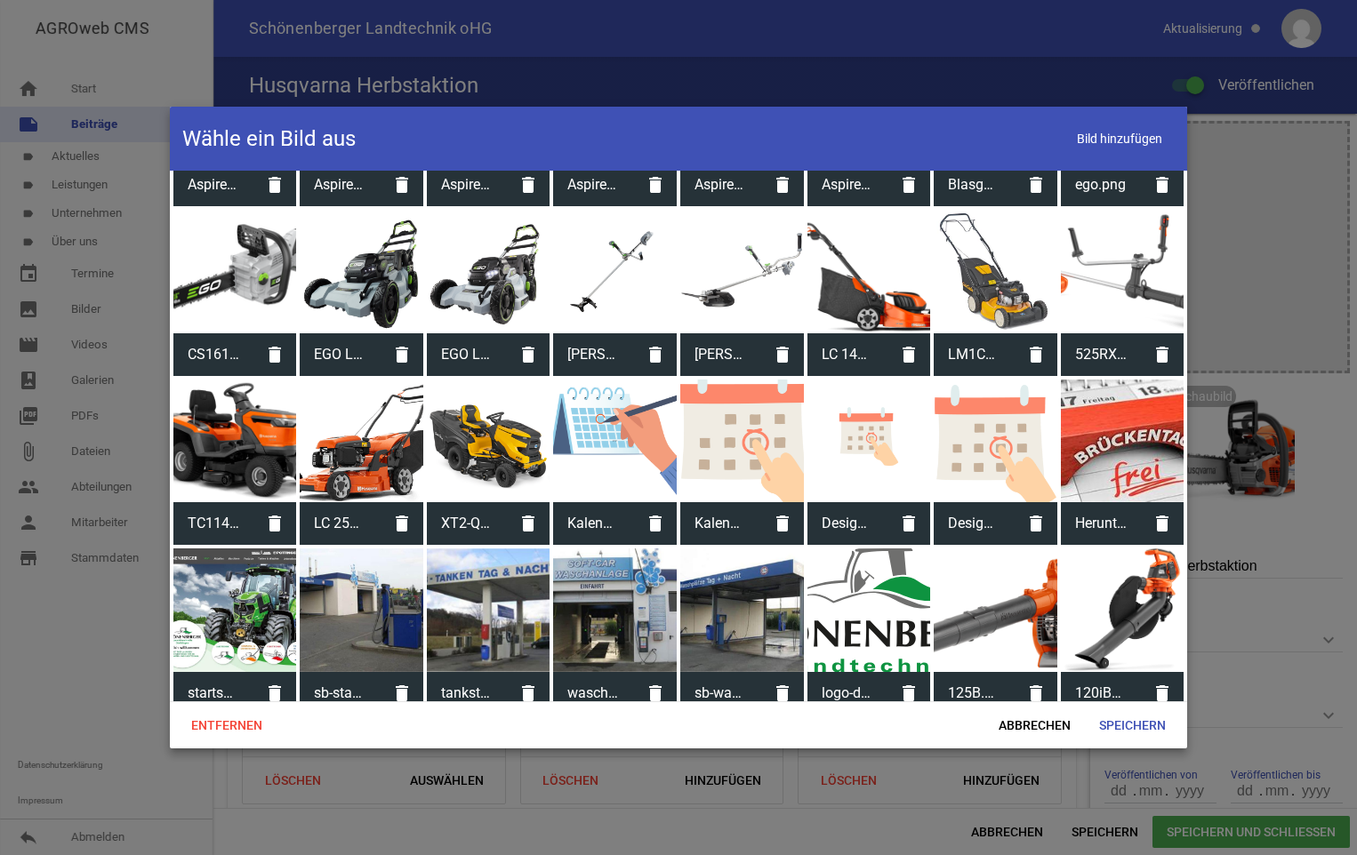
click at [1119, 591] on div at bounding box center [1123, 611] width 124 height 124
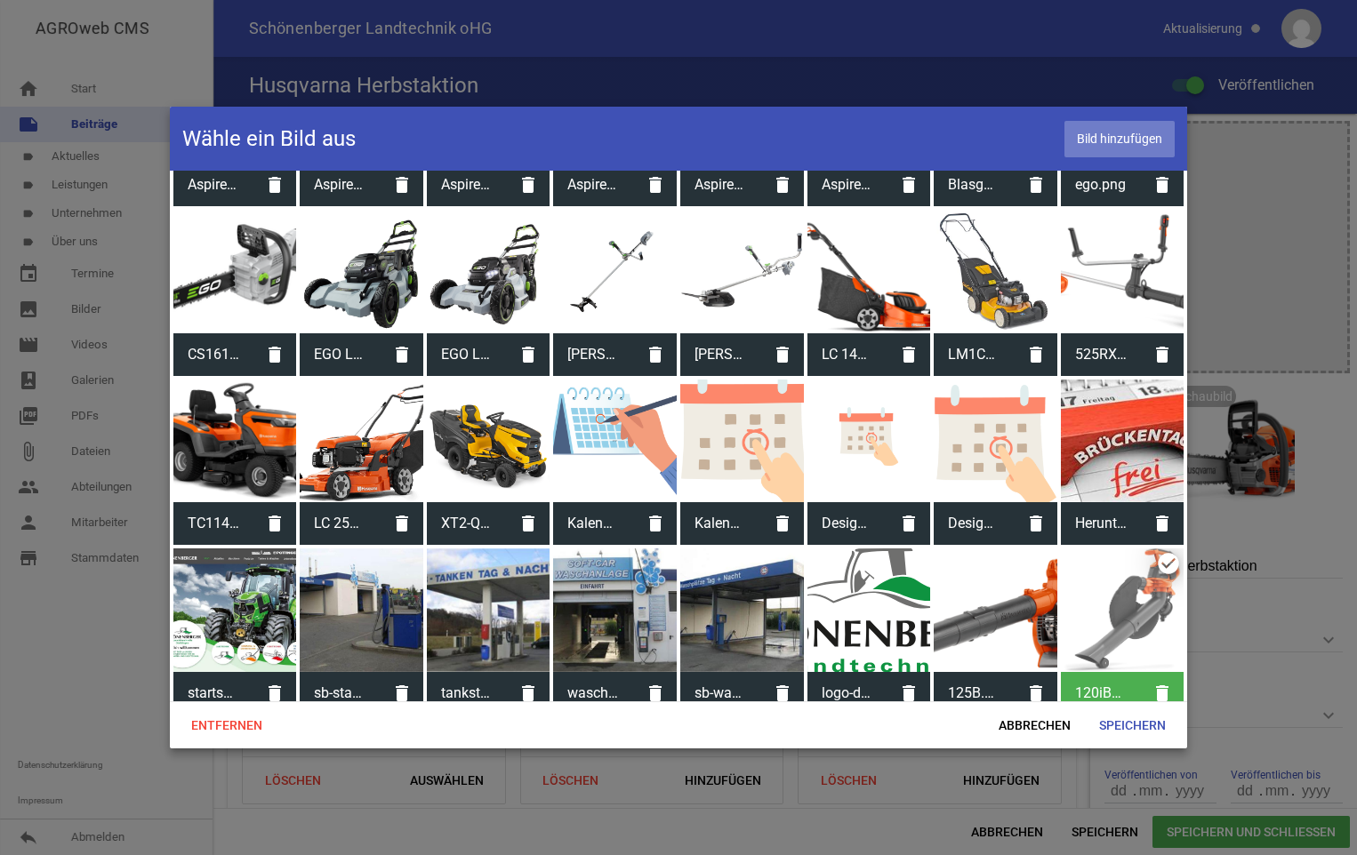
click at [1125, 133] on span "Bild hinzufügen" at bounding box center [1119, 139] width 110 height 36
click at [1136, 727] on span "Speichern" at bounding box center [1132, 726] width 95 height 32
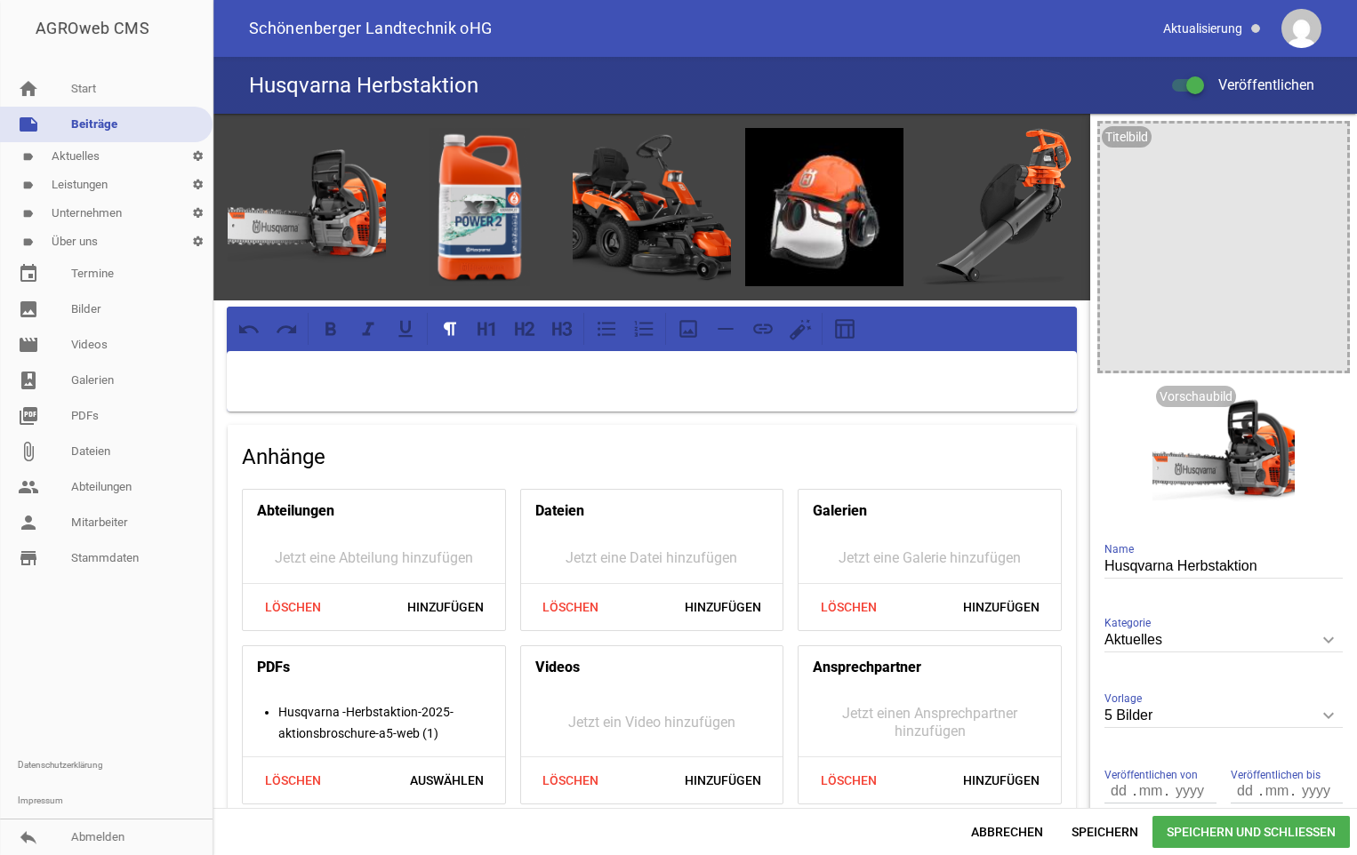
click at [697, 373] on p at bounding box center [651, 374] width 825 height 21
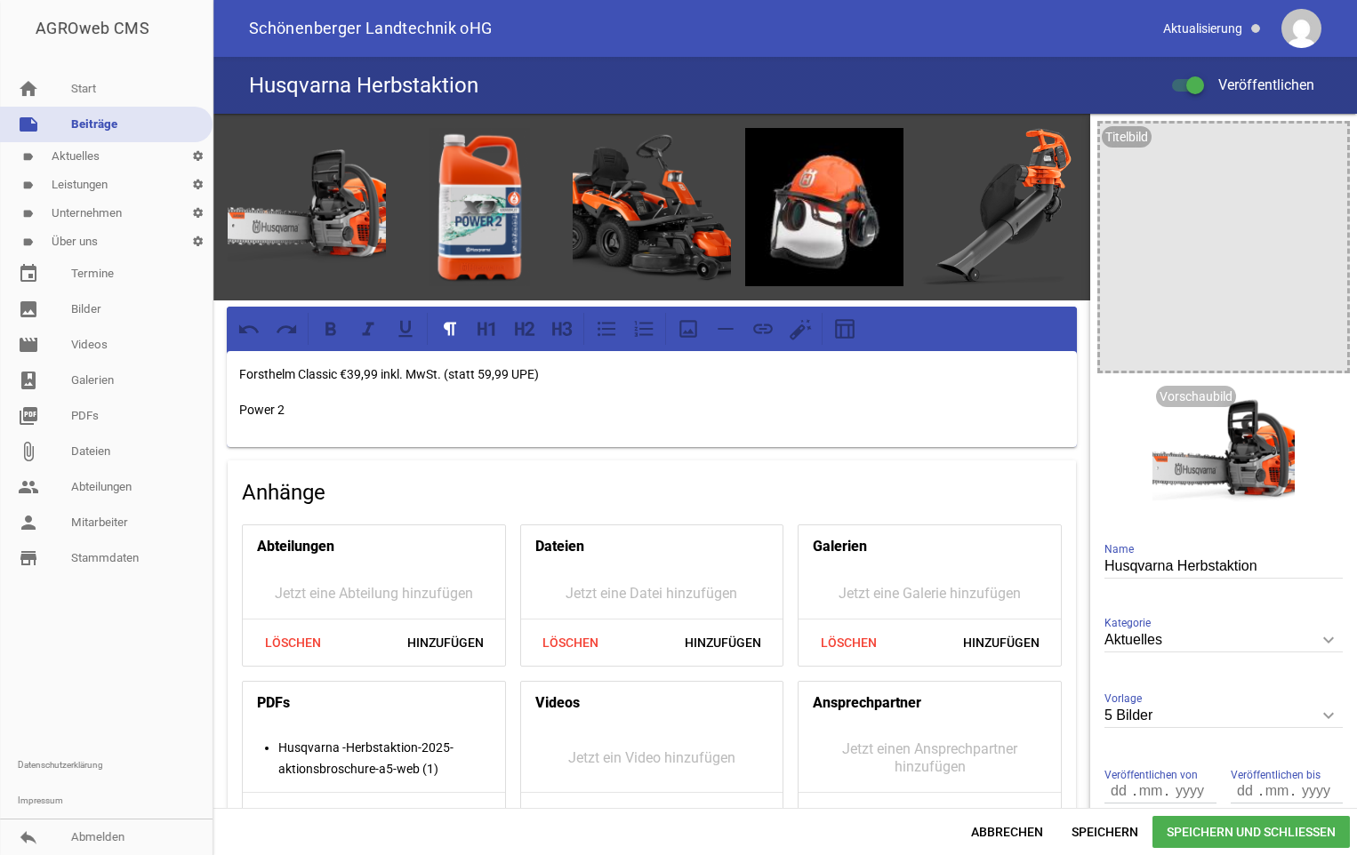
click at [239, 408] on p "Power 2" at bounding box center [651, 409] width 825 height 21
click at [316, 408] on p "XP Power 2" at bounding box center [651, 409] width 825 height 21
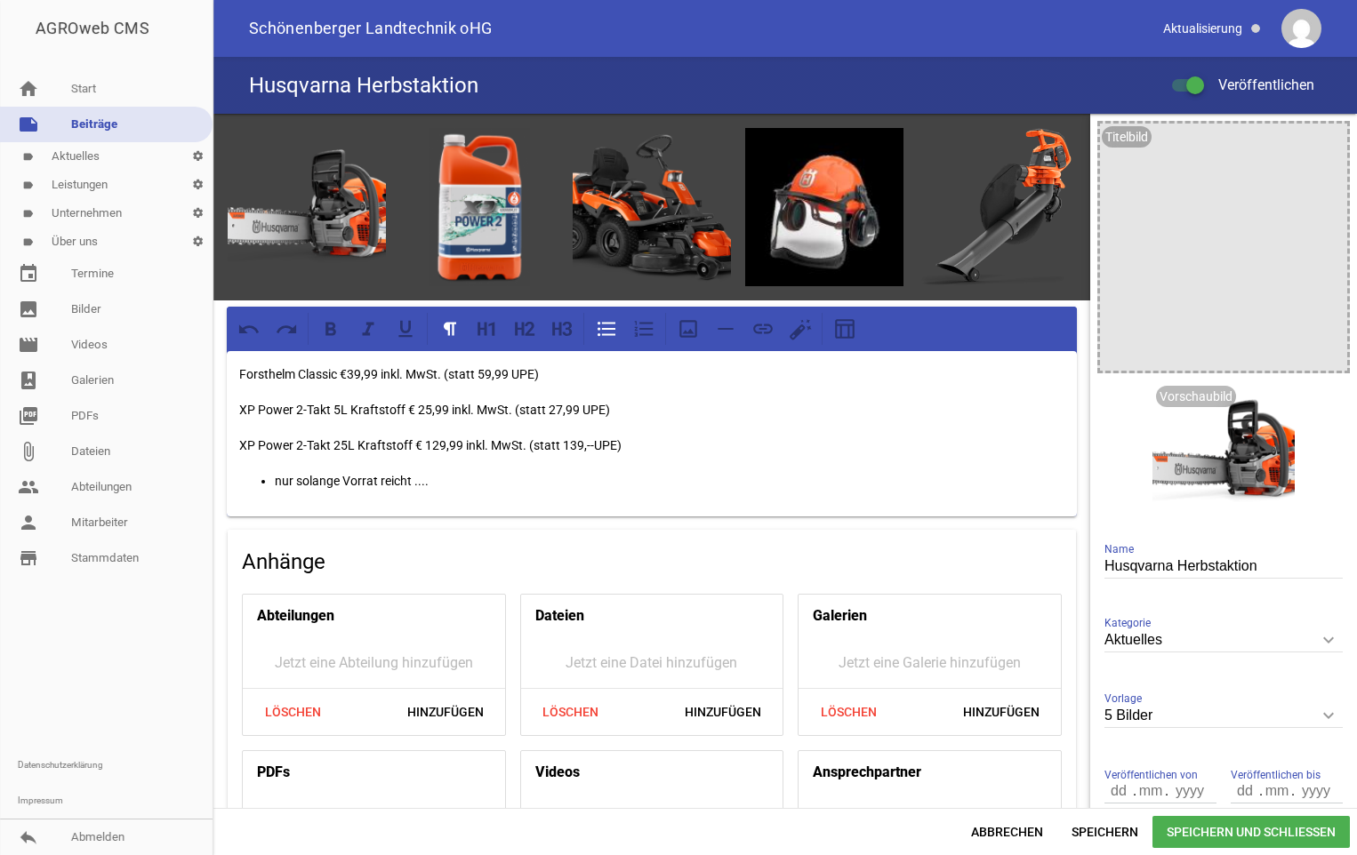
click at [595, 494] on div "Forsthelm Classic €39,99 inkl. MwSt. (statt 59,99 UPE) XP Power 2-Takt 5L Kraft…" at bounding box center [652, 433] width 850 height 165
click at [1199, 835] on span "Speichern und Schließen" at bounding box center [1250, 832] width 197 height 32
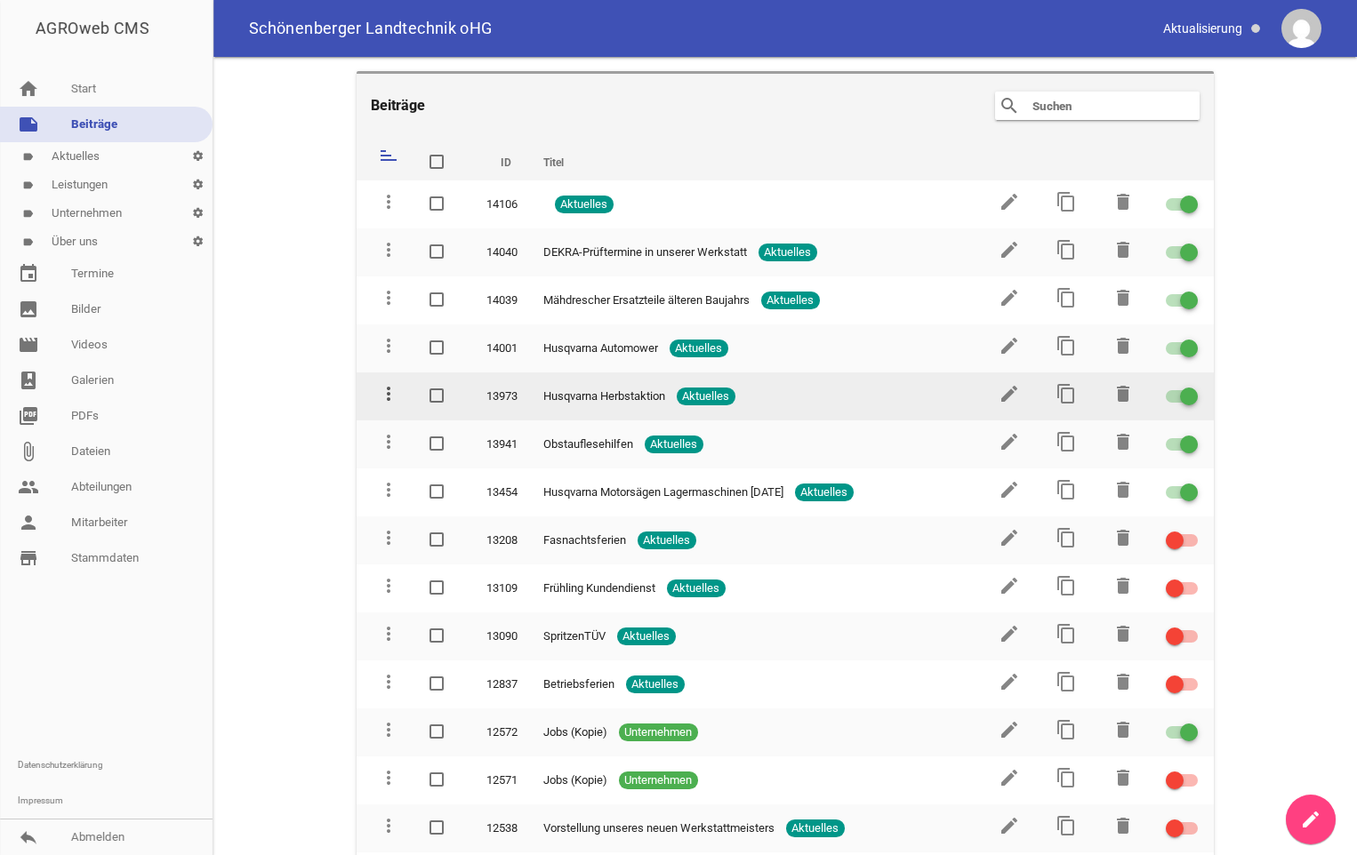
click at [384, 393] on icon "more_vert" at bounding box center [388, 393] width 21 height 21
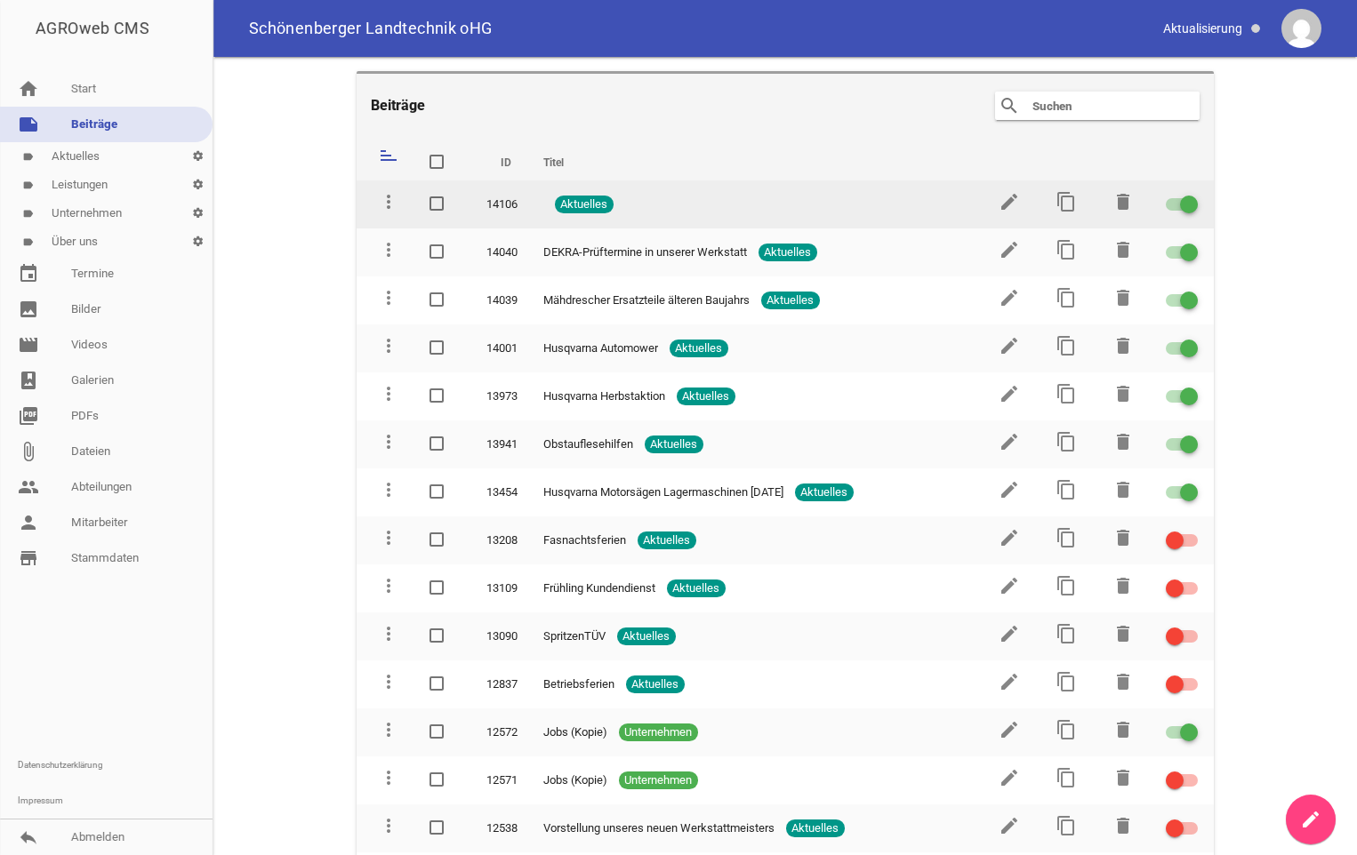
drag, startPoint x: 541, startPoint y: 401, endPoint x: 519, endPoint y: 181, distance: 220.7
click at [519, 181] on tbody "more_vert 14106 Aktuelles edit content_copy delete more_vert 14040 DEKRA-Prüfte…" at bounding box center [786, 733] width 858 height 1104
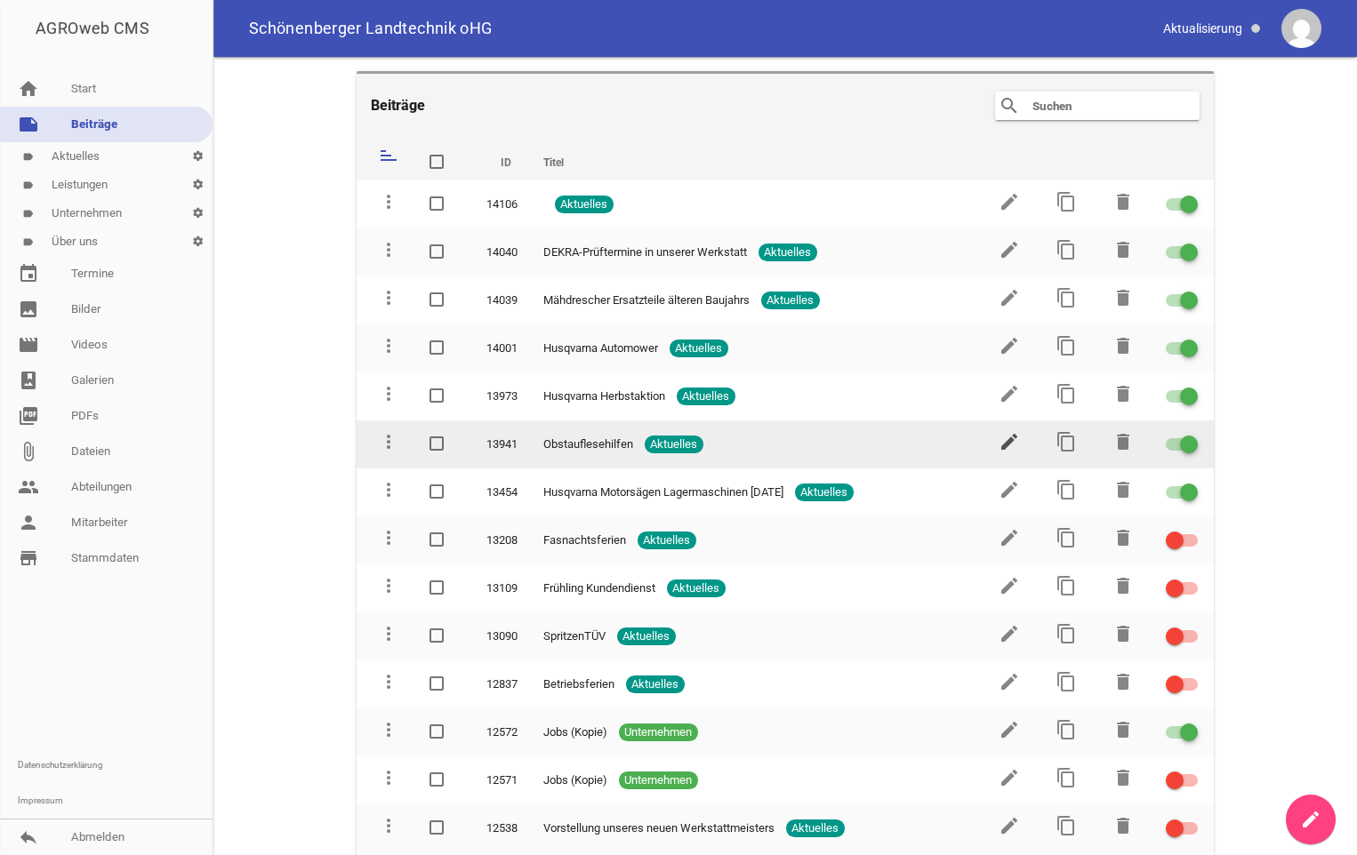
click at [999, 444] on icon "edit" at bounding box center [1009, 441] width 21 height 21
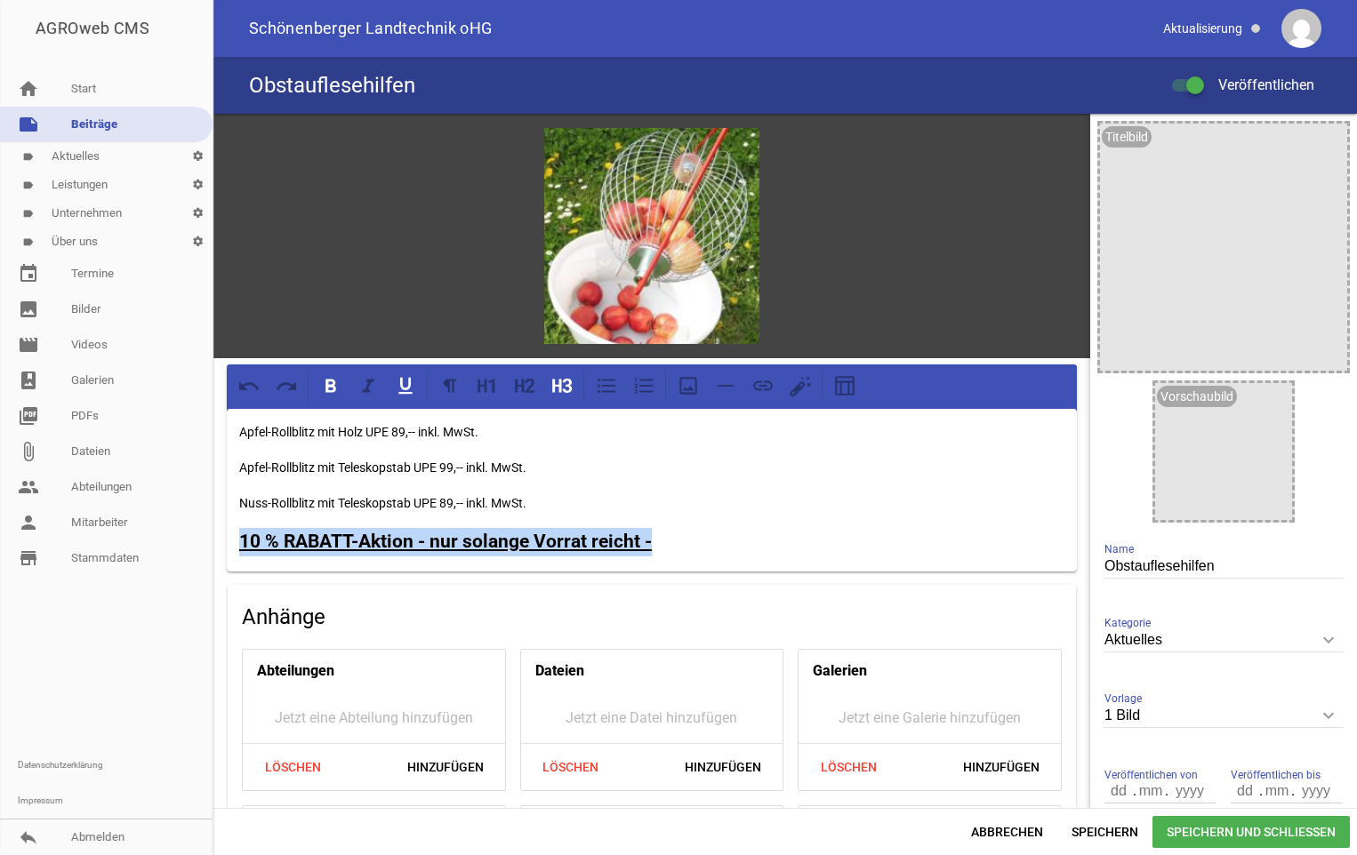
drag, startPoint x: 237, startPoint y: 536, endPoint x: 658, endPoint y: 540, distance: 421.5
click at [658, 540] on div "Apfel-Rollblitz mit Holz UPE 89,-- inkl. MwSt. Apfel-Rollblitz mit Teleskopstab…" at bounding box center [652, 491] width 850 height 164
click at [1203, 831] on span "Speichern und Schließen" at bounding box center [1250, 832] width 197 height 32
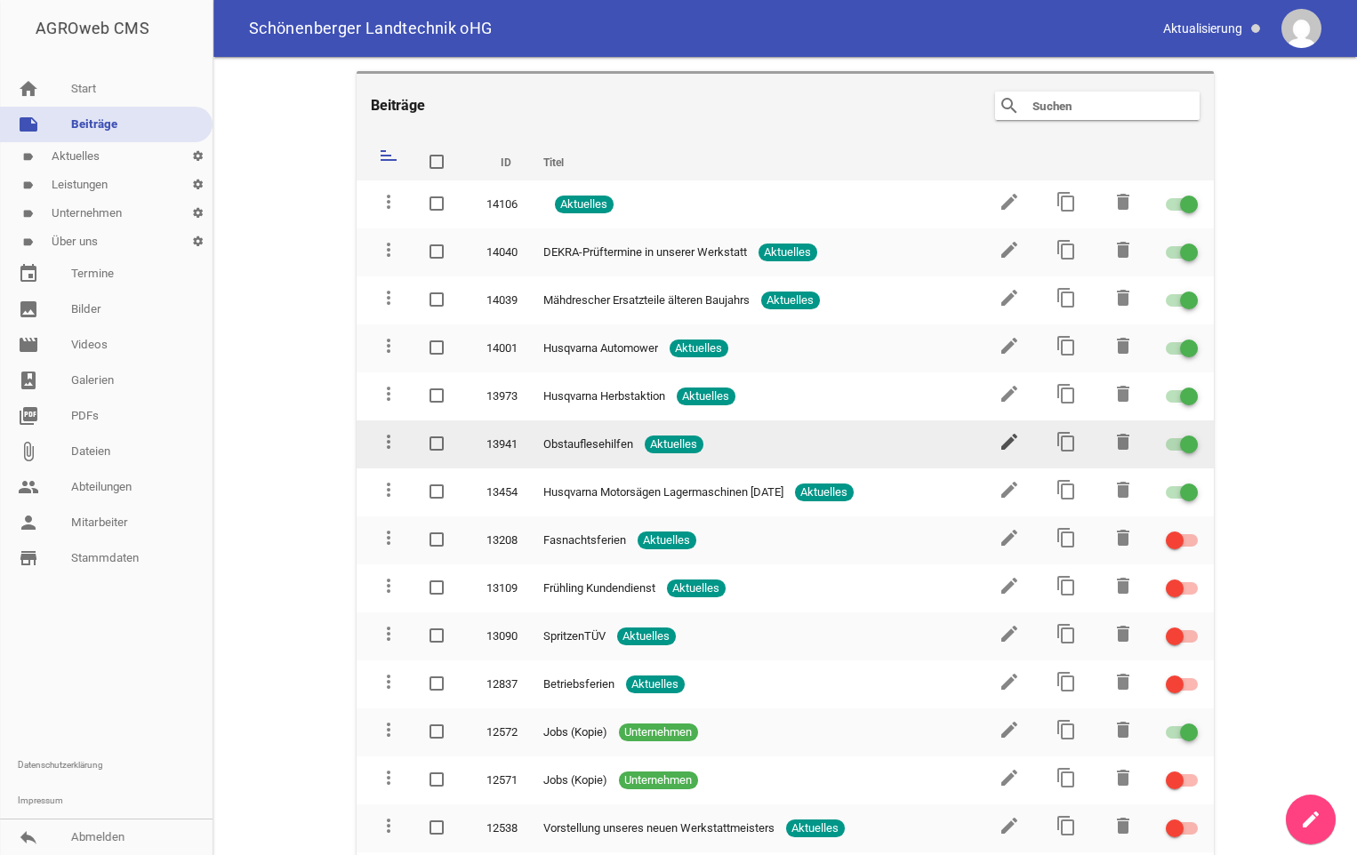
click at [1008, 446] on icon "edit" at bounding box center [1009, 441] width 21 height 21
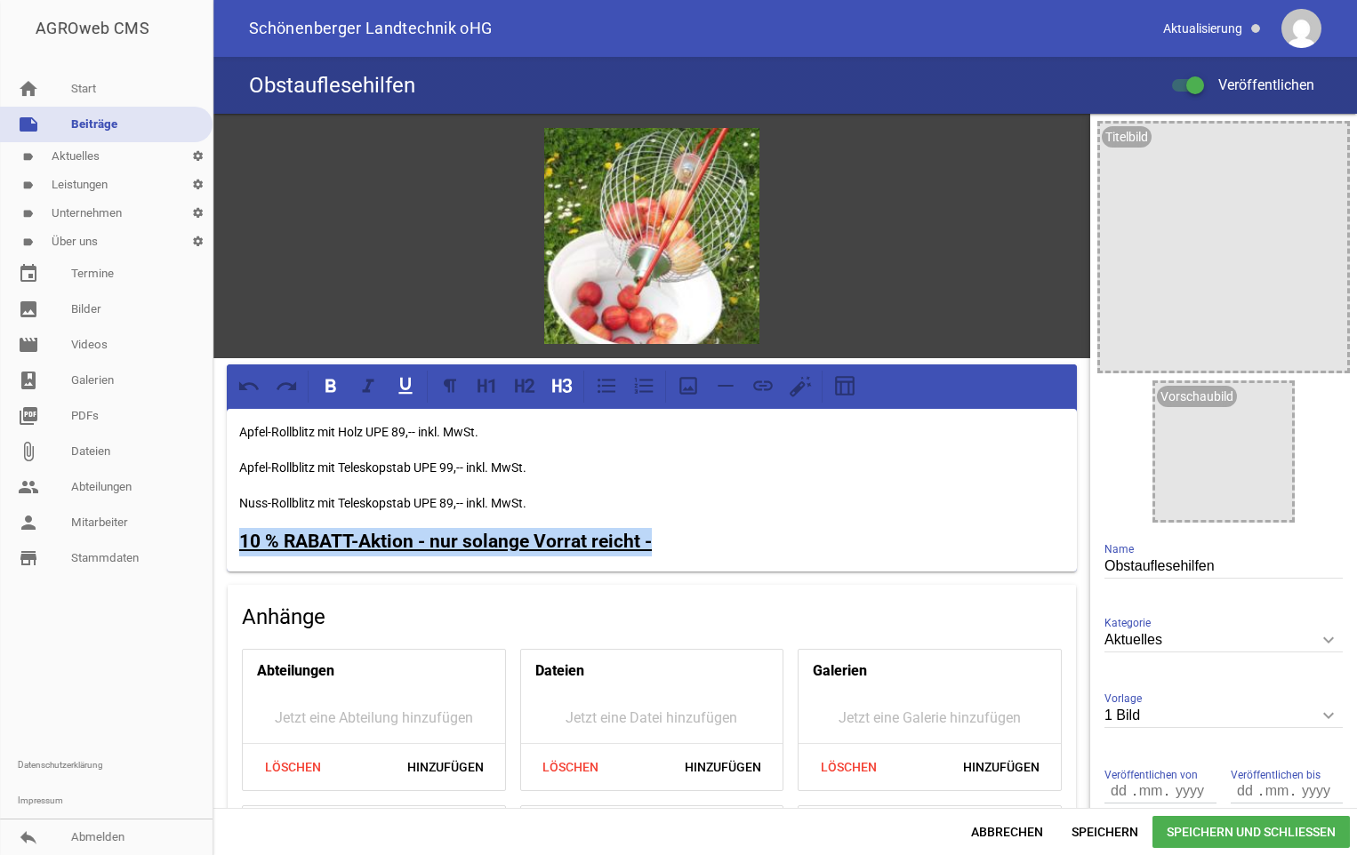
drag, startPoint x: 655, startPoint y: 542, endPoint x: 232, endPoint y: 527, distance: 423.5
click at [232, 527] on div "Apfel-Rollblitz mit Holz UPE 89,-- inkl. MwSt. Apfel-Rollblitz mit Teleskopstab…" at bounding box center [652, 491] width 850 height 164
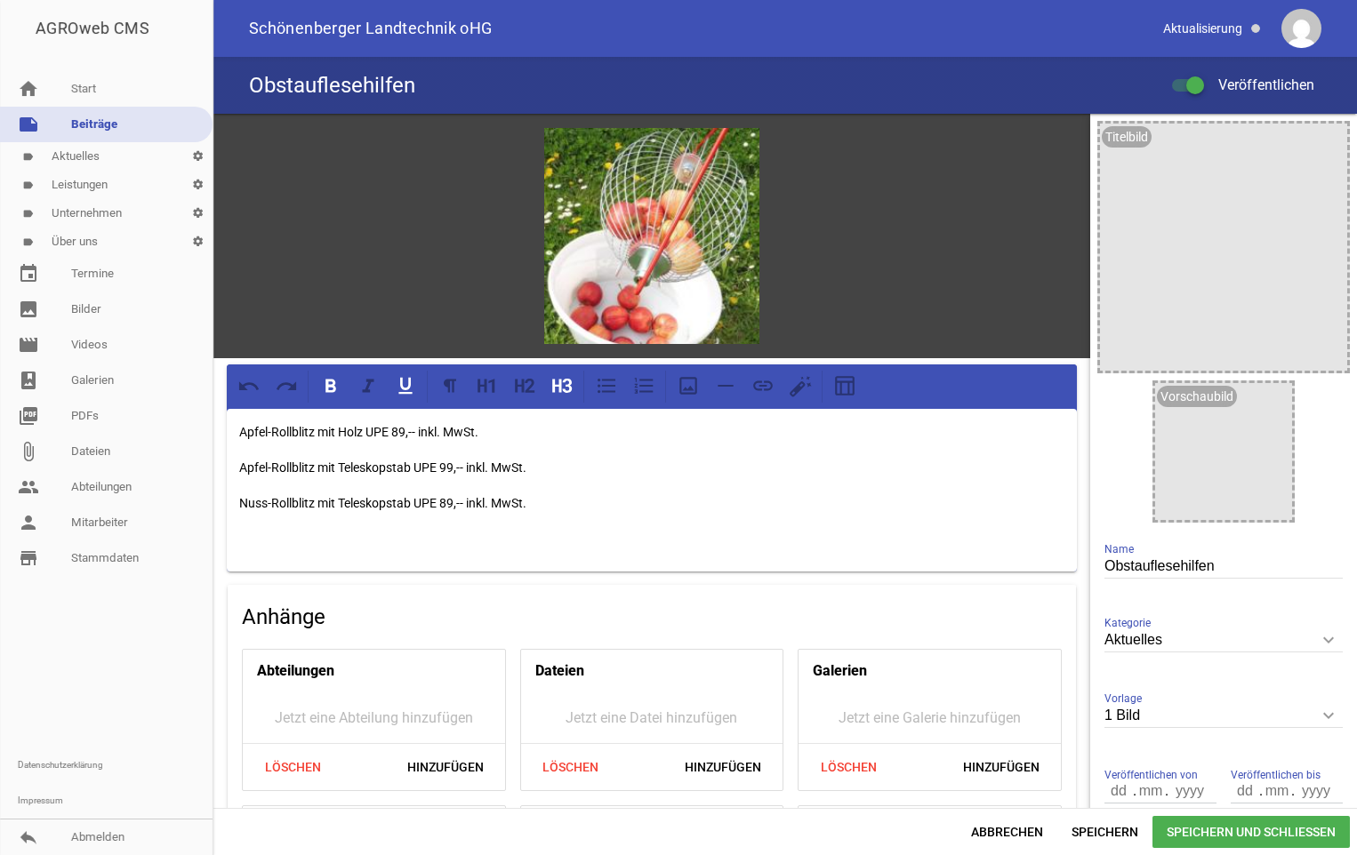
click at [1195, 834] on span "Speichern und Schließen" at bounding box center [1250, 832] width 197 height 32
